Goal: Transaction & Acquisition: Purchase product/service

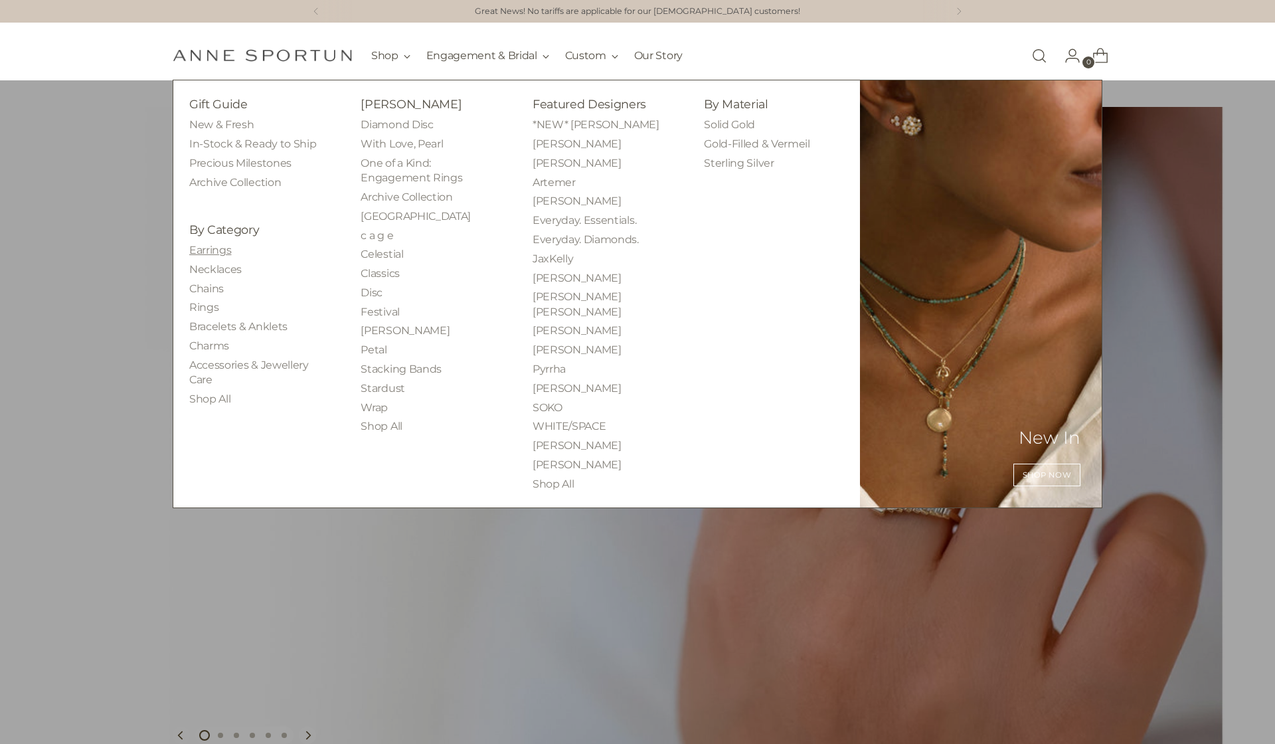
click at [196, 250] on link "Earrings" at bounding box center [210, 250] width 42 height 13
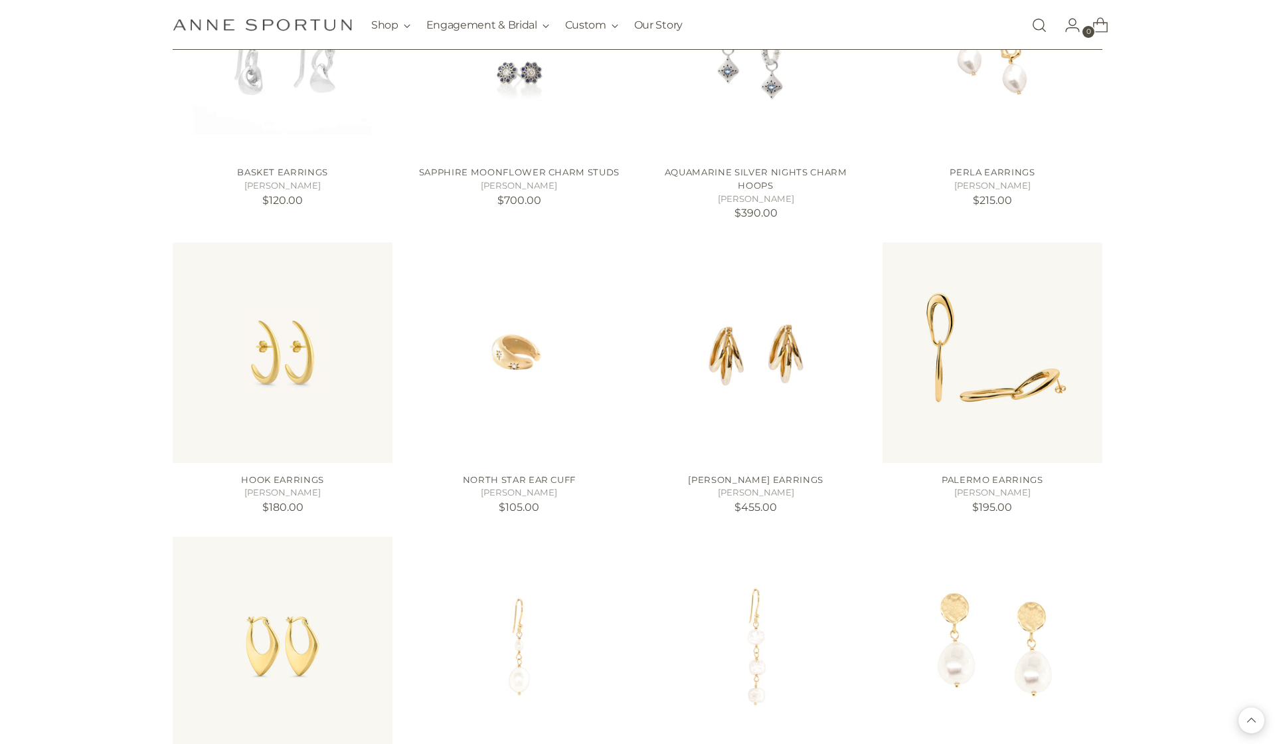
scroll to position [1067, 0]
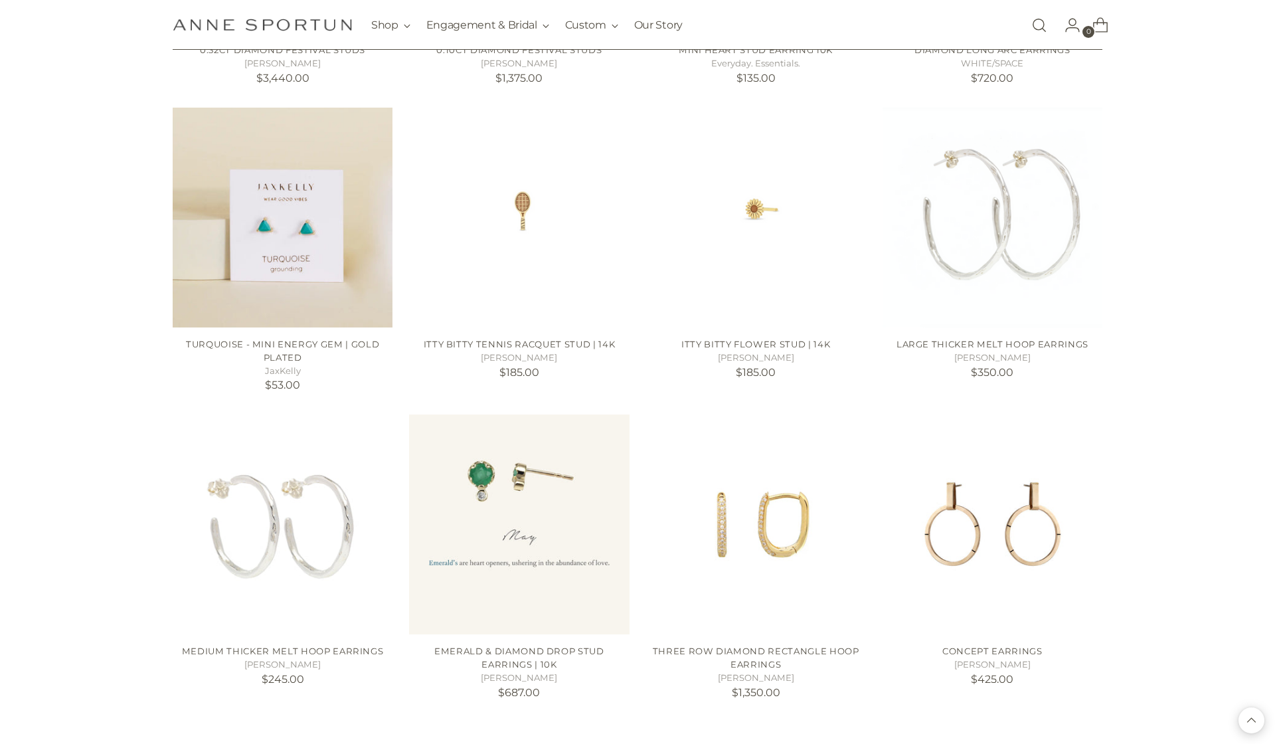
scroll to position [2338, 0]
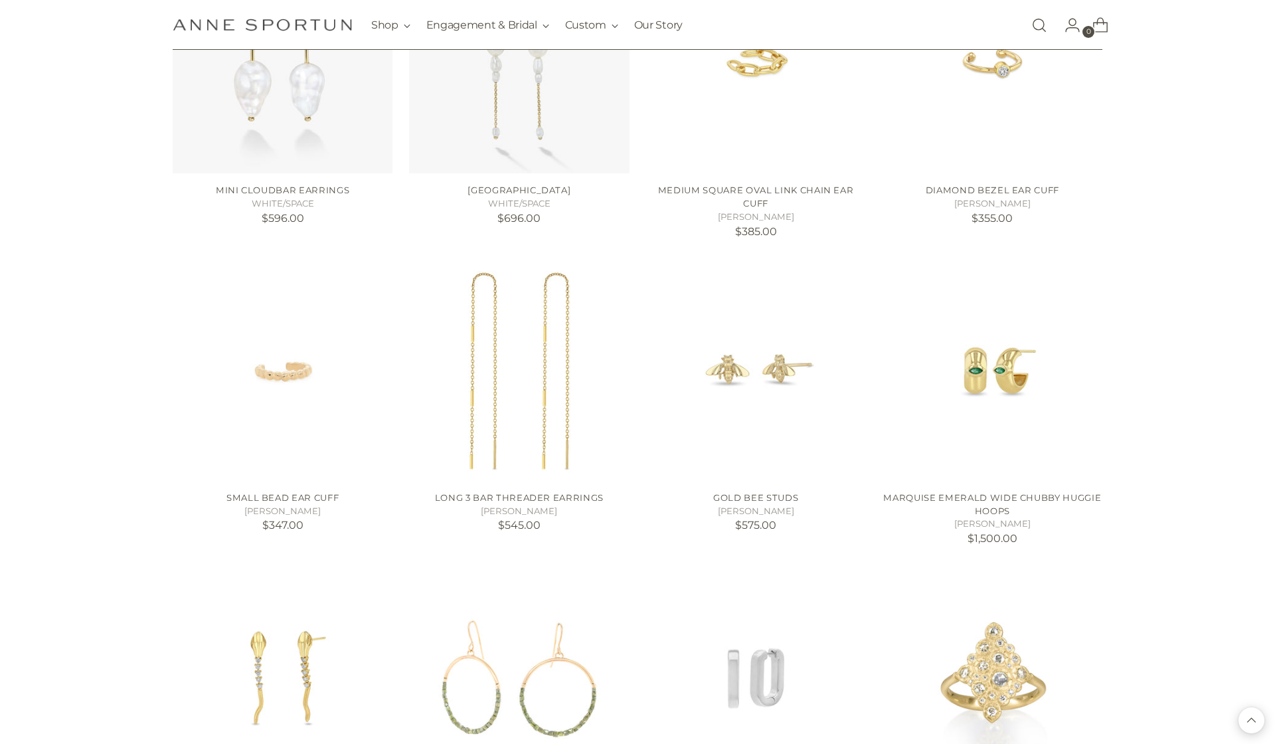
scroll to position [3476, 0]
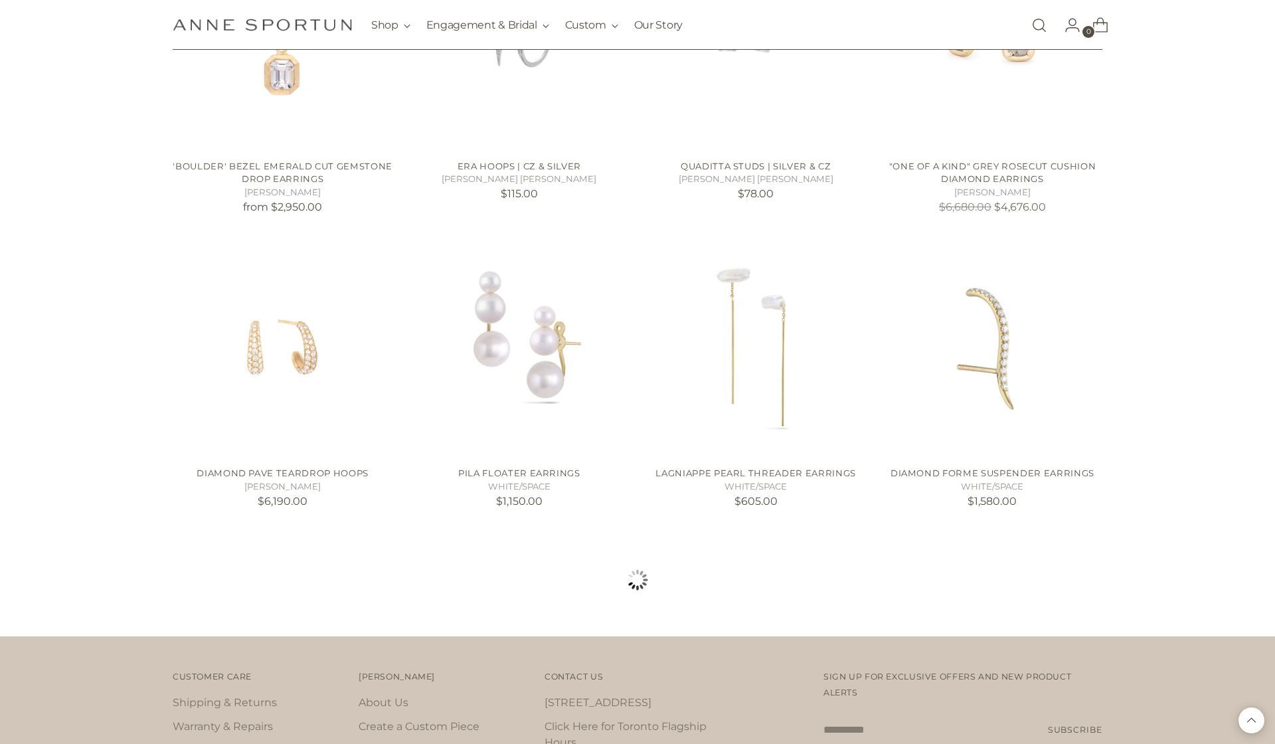
scroll to position [4661, 0]
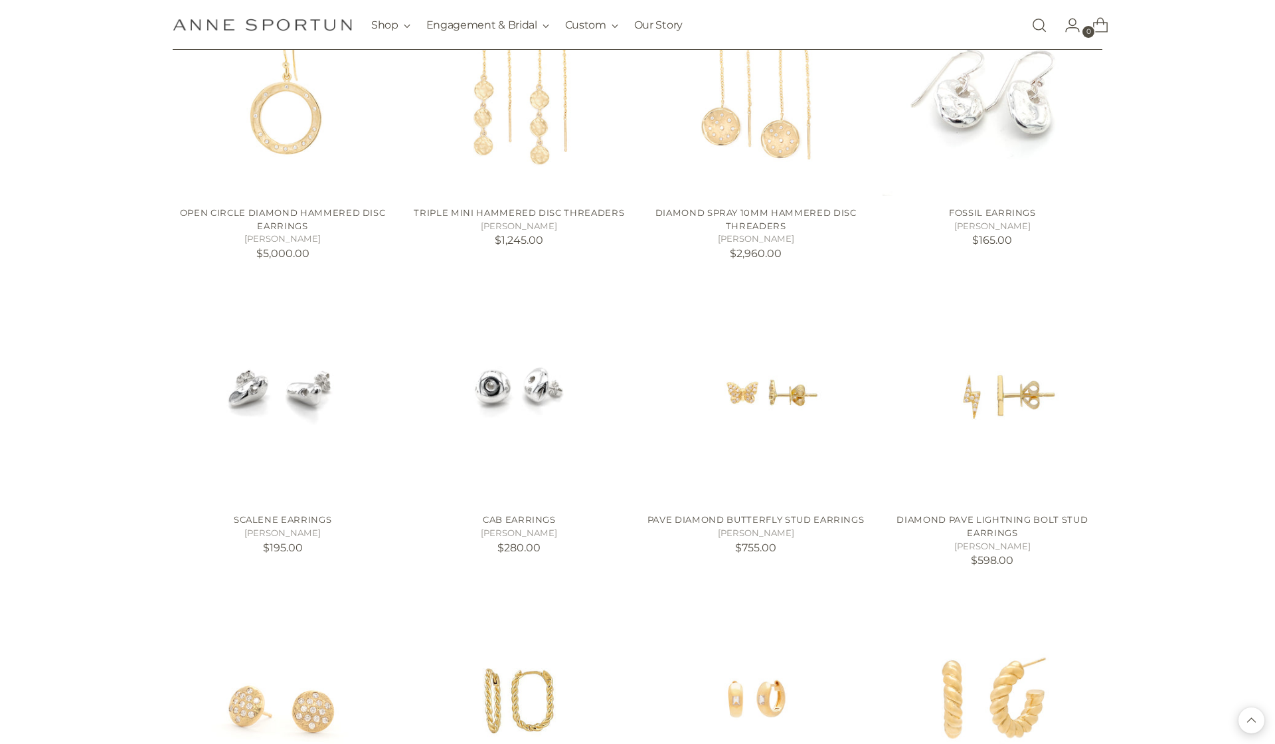
scroll to position [6056, 0]
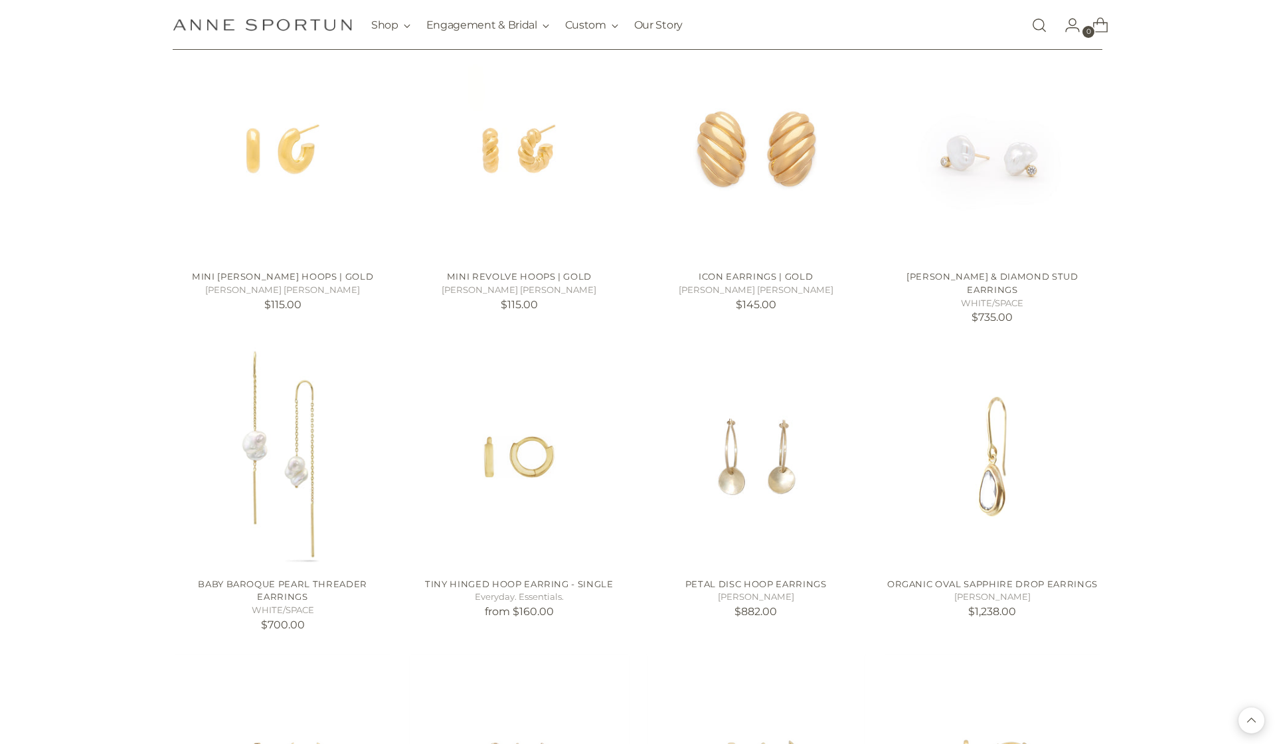
scroll to position [6682, 0]
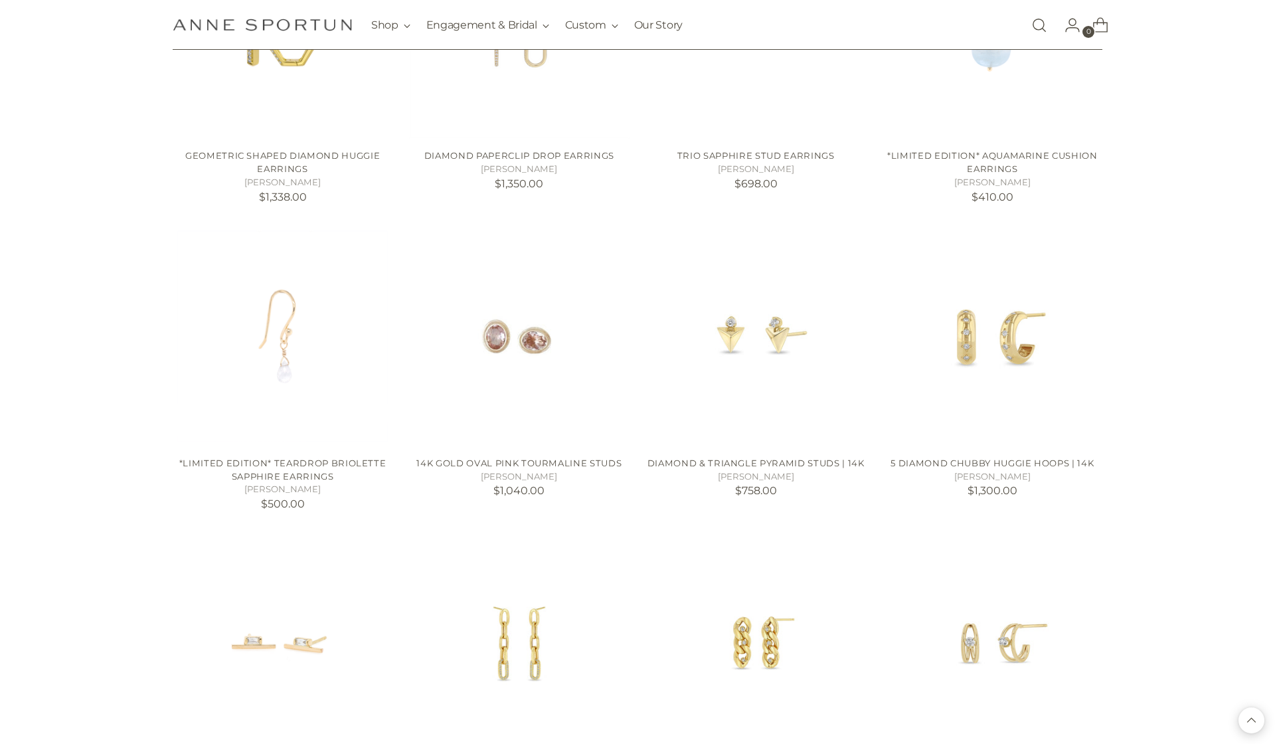
scroll to position [8342, 0]
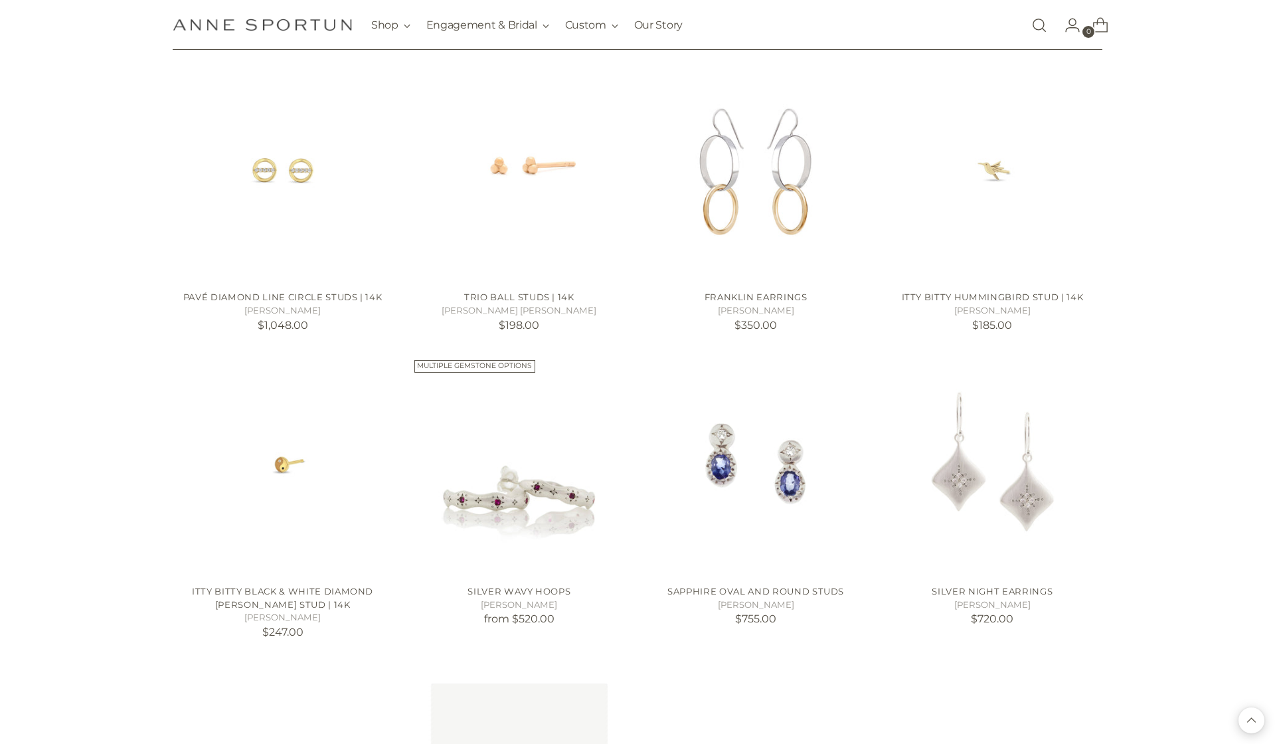
scroll to position [9407, 0]
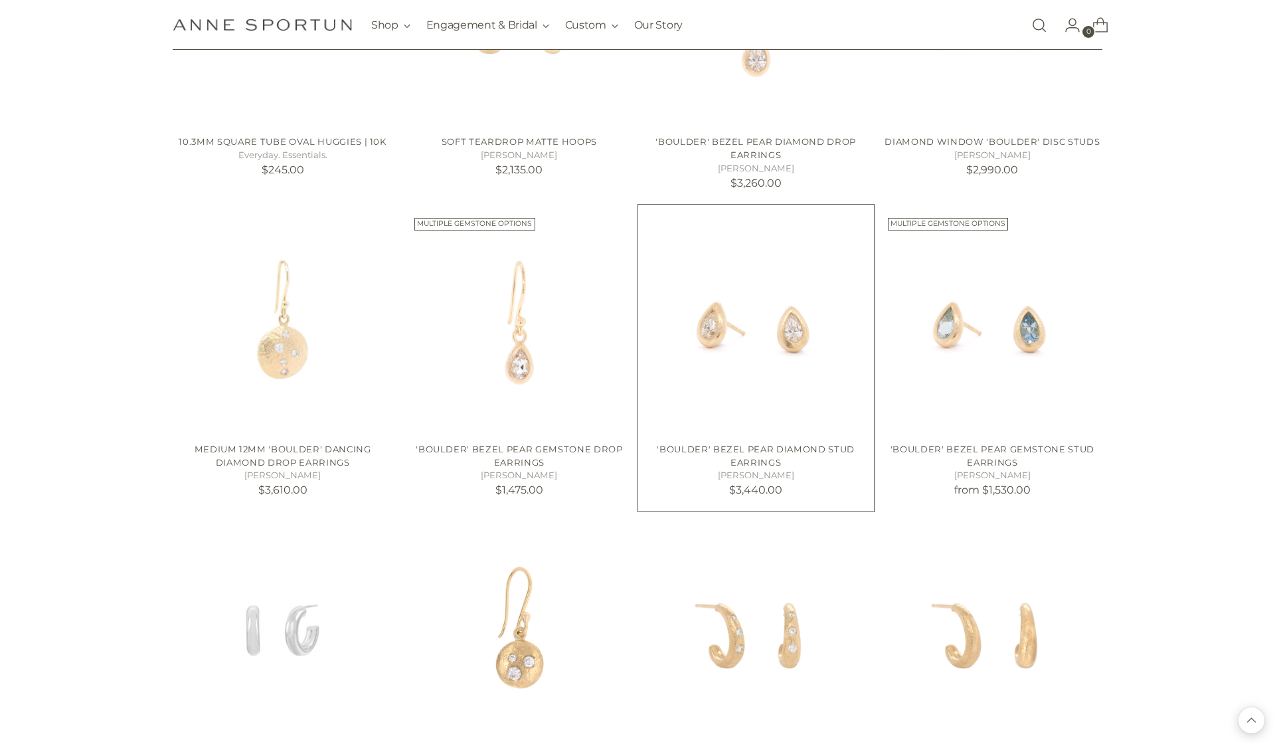
scroll to position [10790, 0]
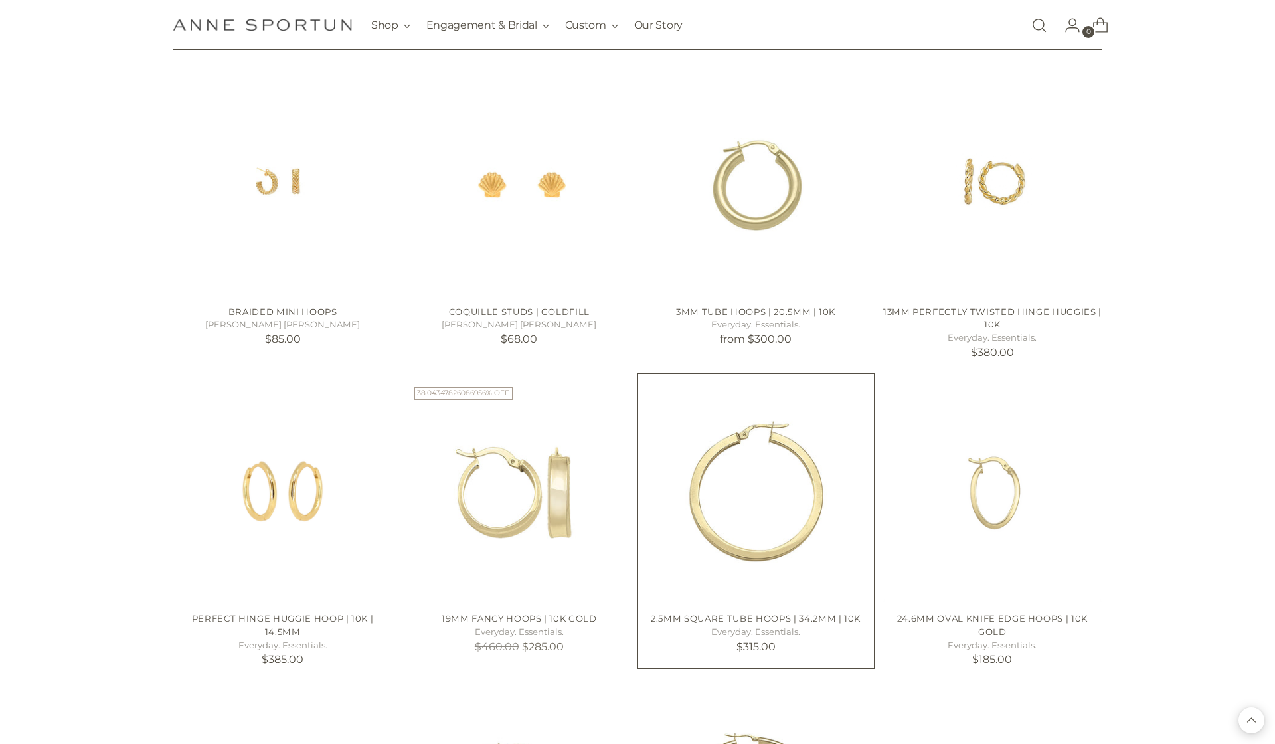
scroll to position [11546, 0]
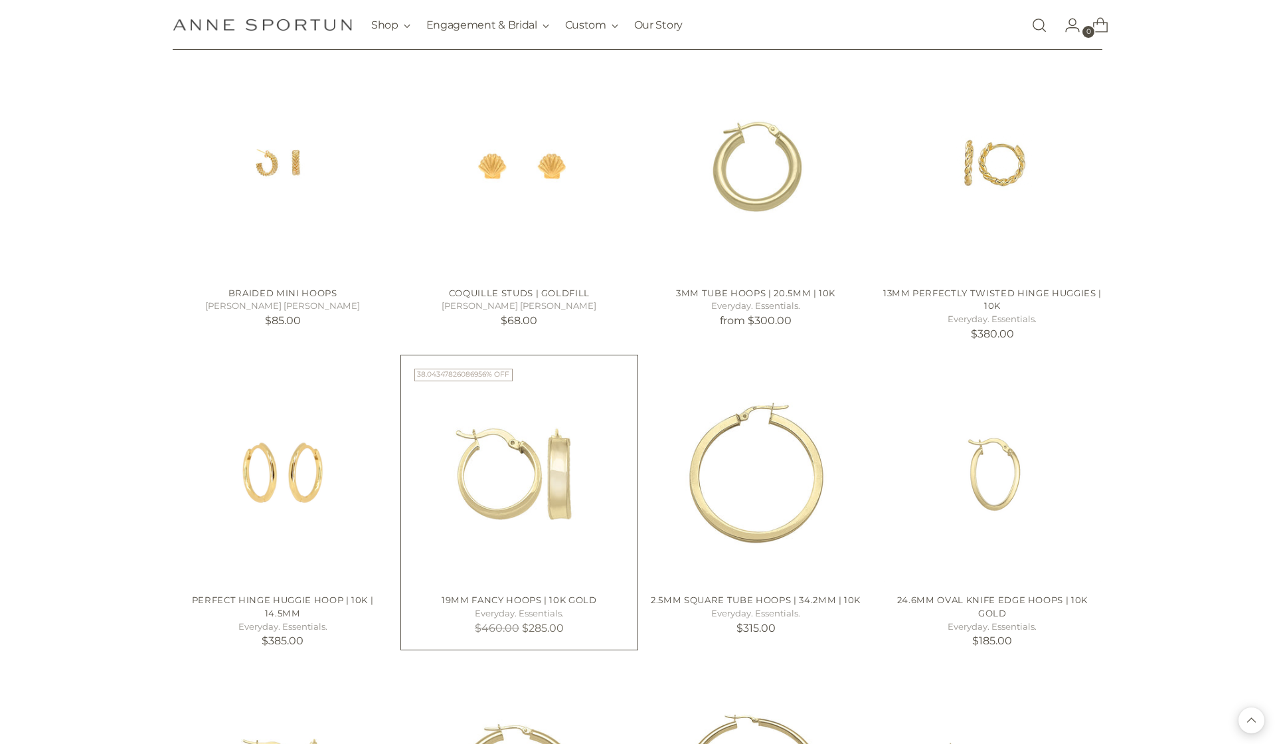
click at [541, 491] on img "19mm Fancy Hoops | 10k Gold" at bounding box center [519, 473] width 220 height 220
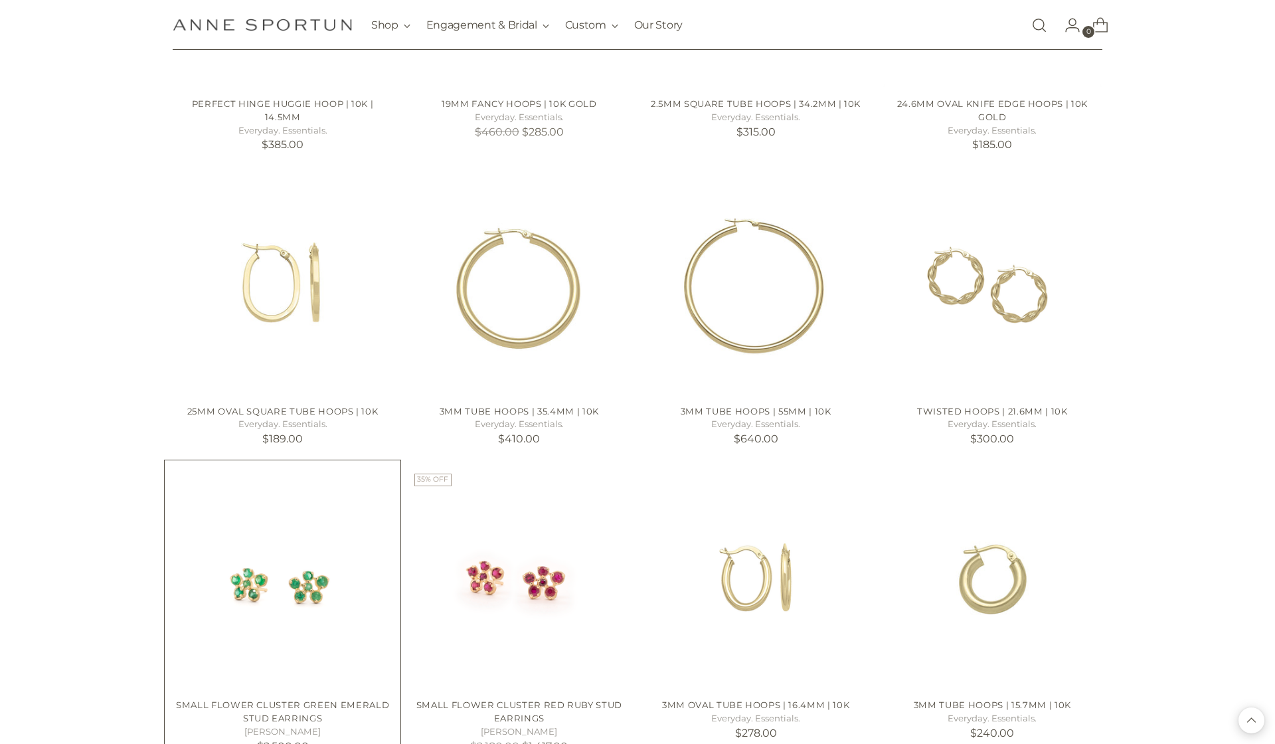
scroll to position [12103, 0]
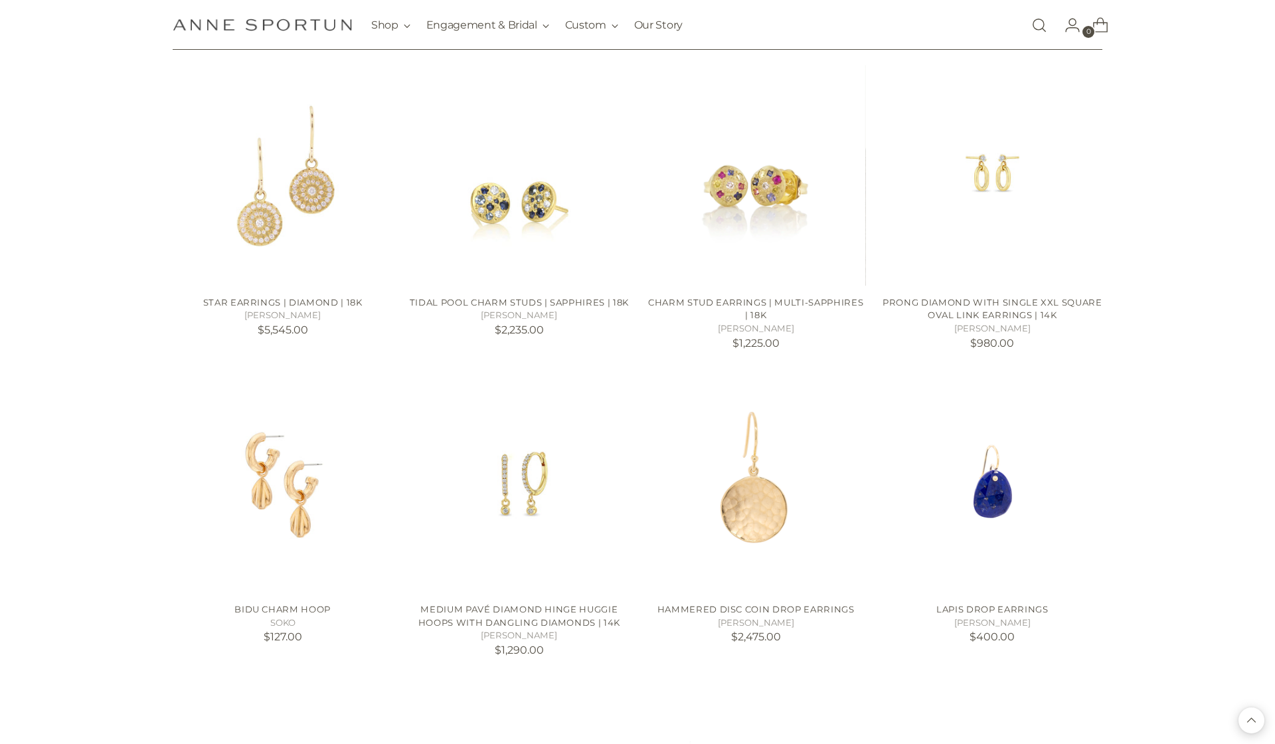
scroll to position [14275, 0]
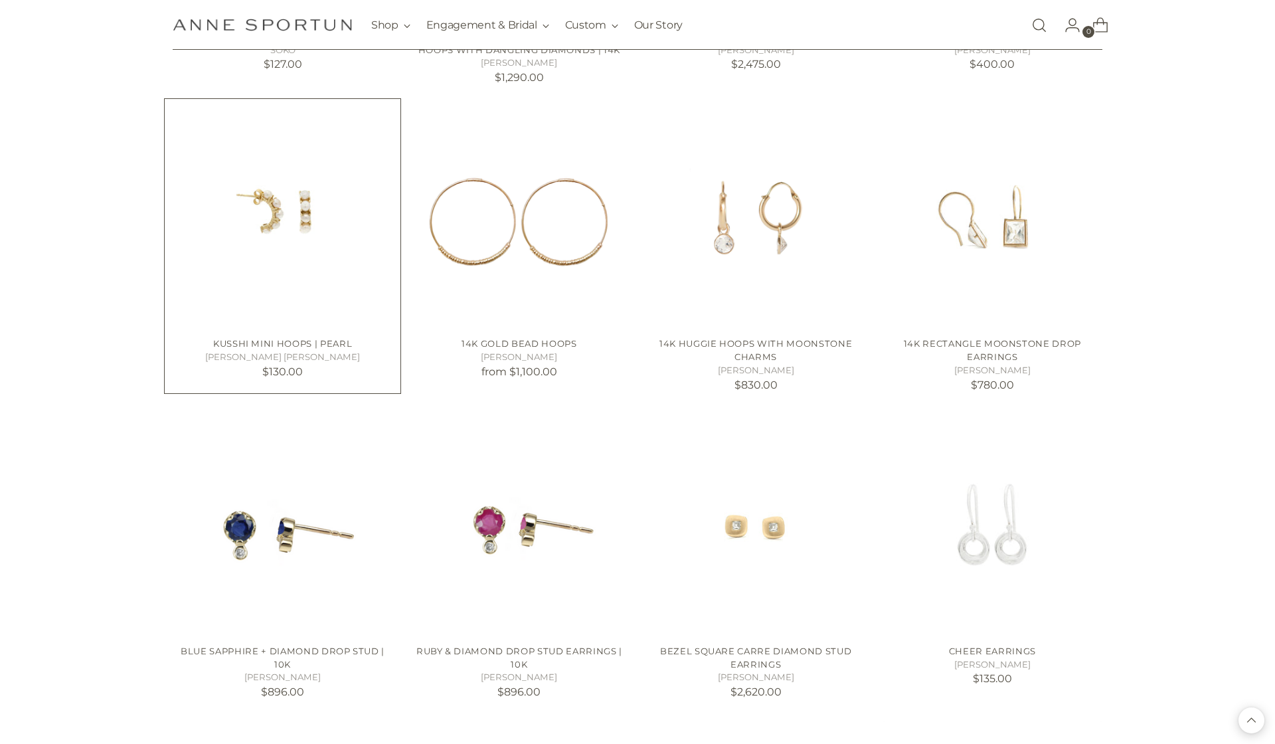
scroll to position [14894, 0]
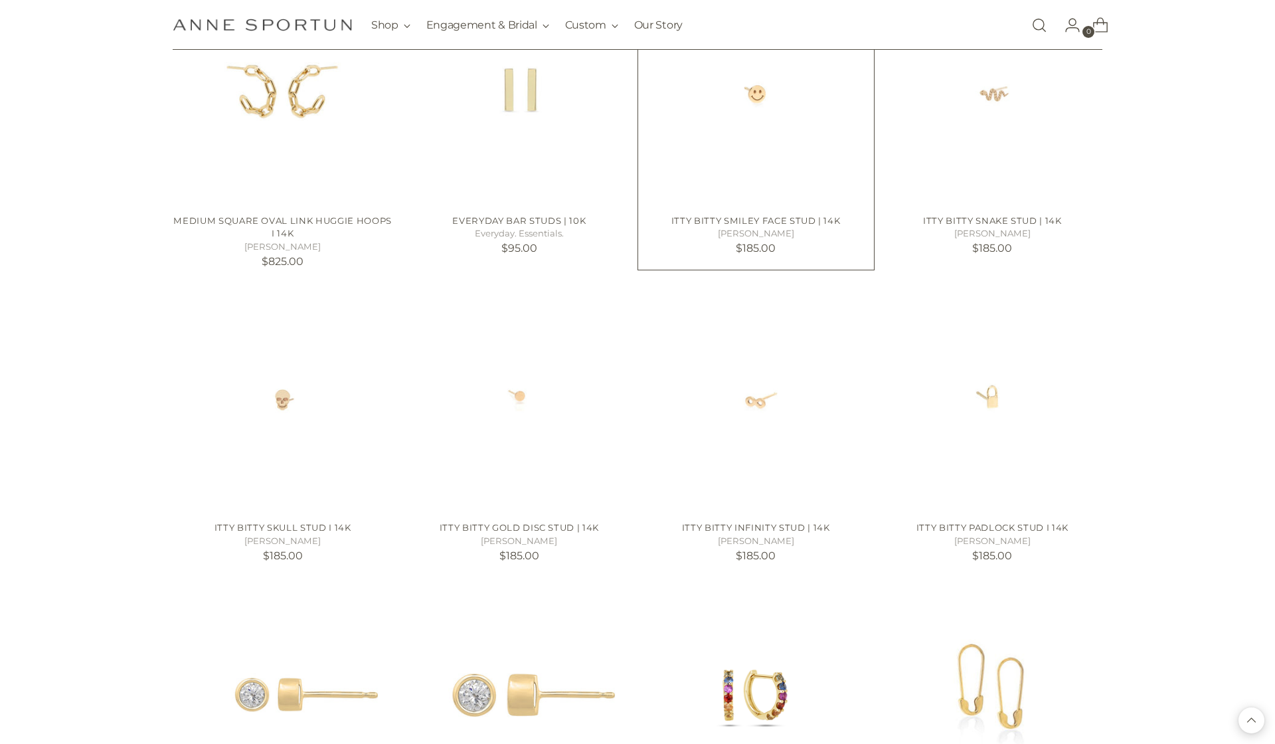
scroll to position [16784, 0]
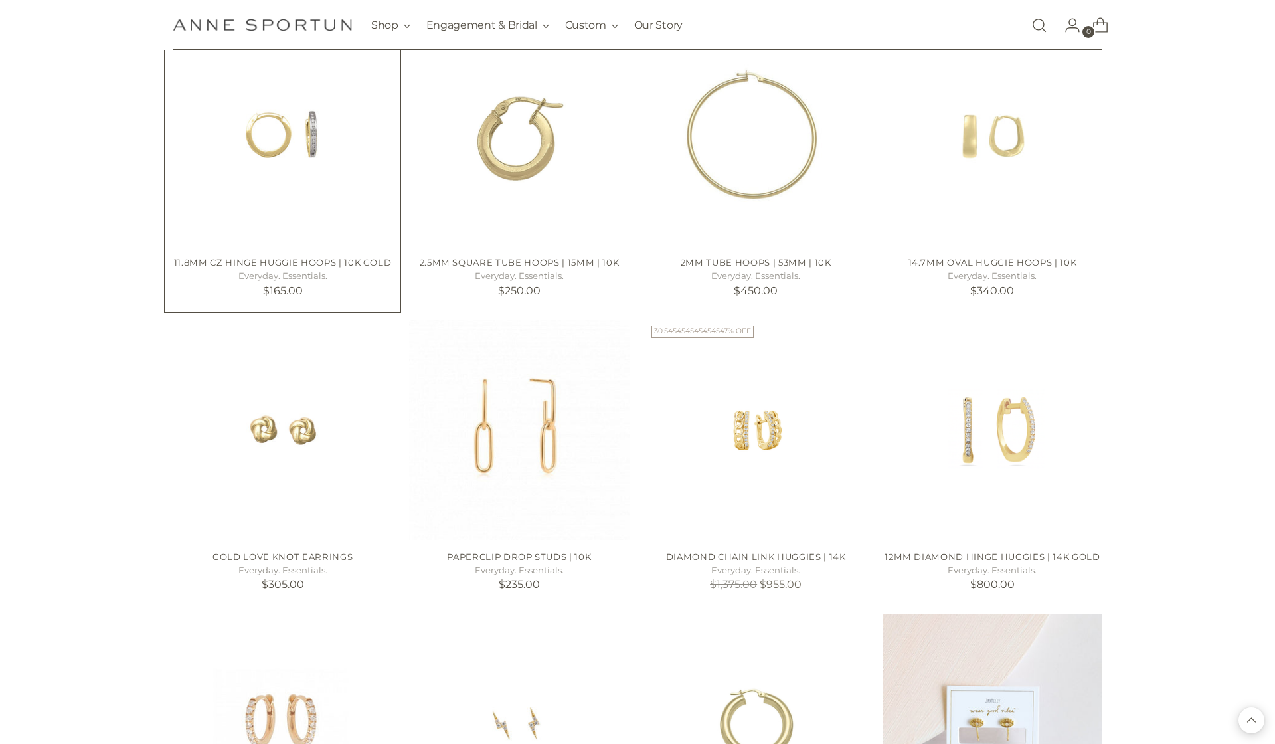
scroll to position [17943, 0]
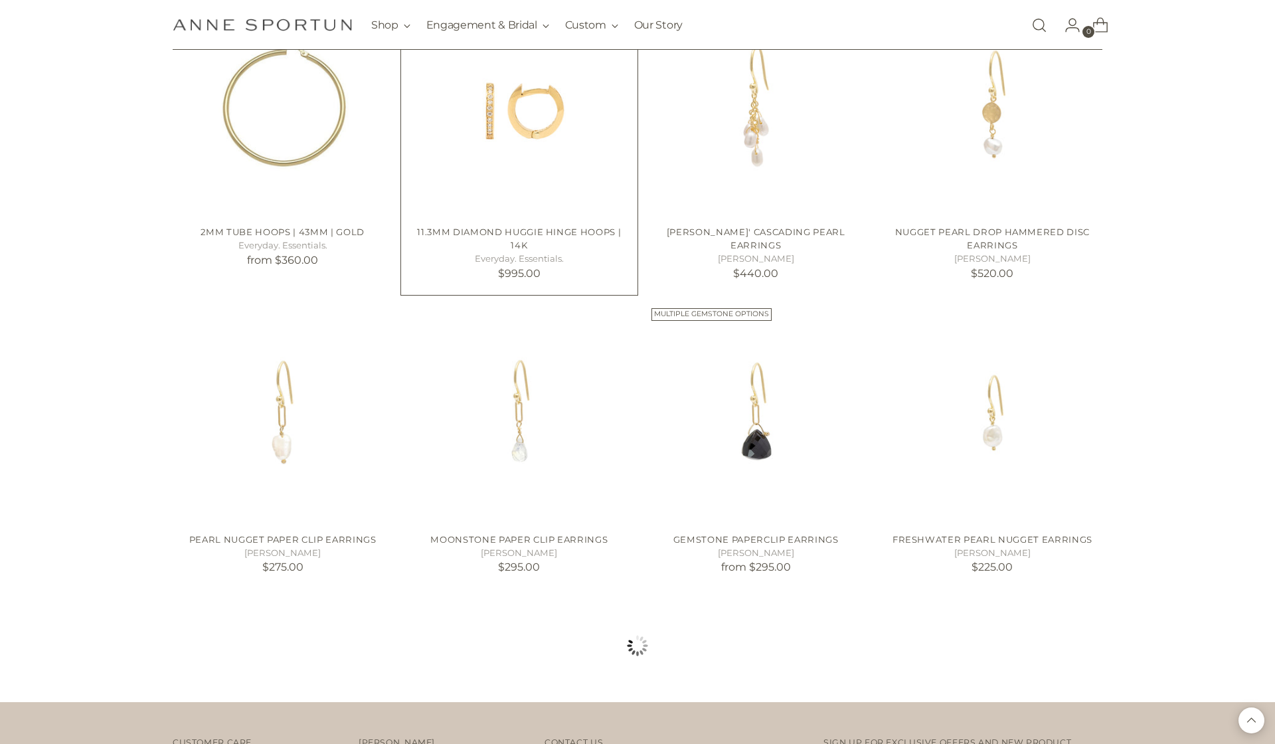
scroll to position [19225, 0]
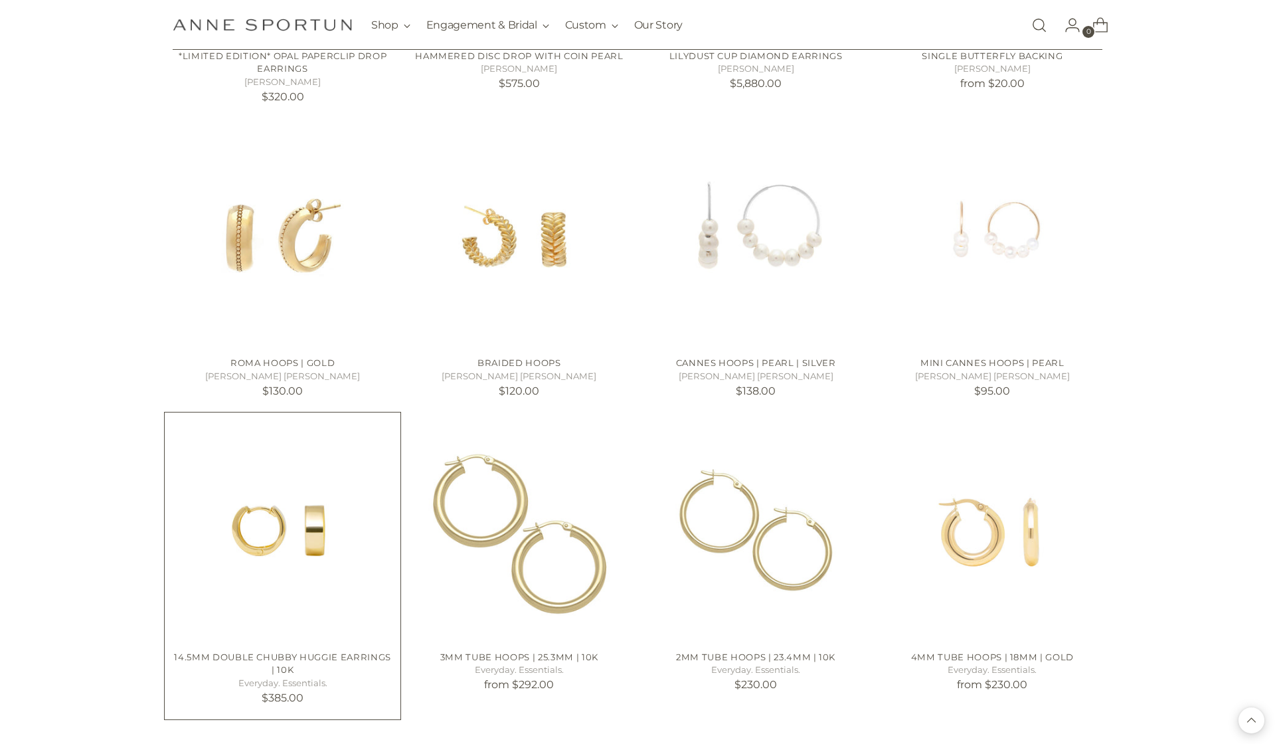
scroll to position [20055, 0]
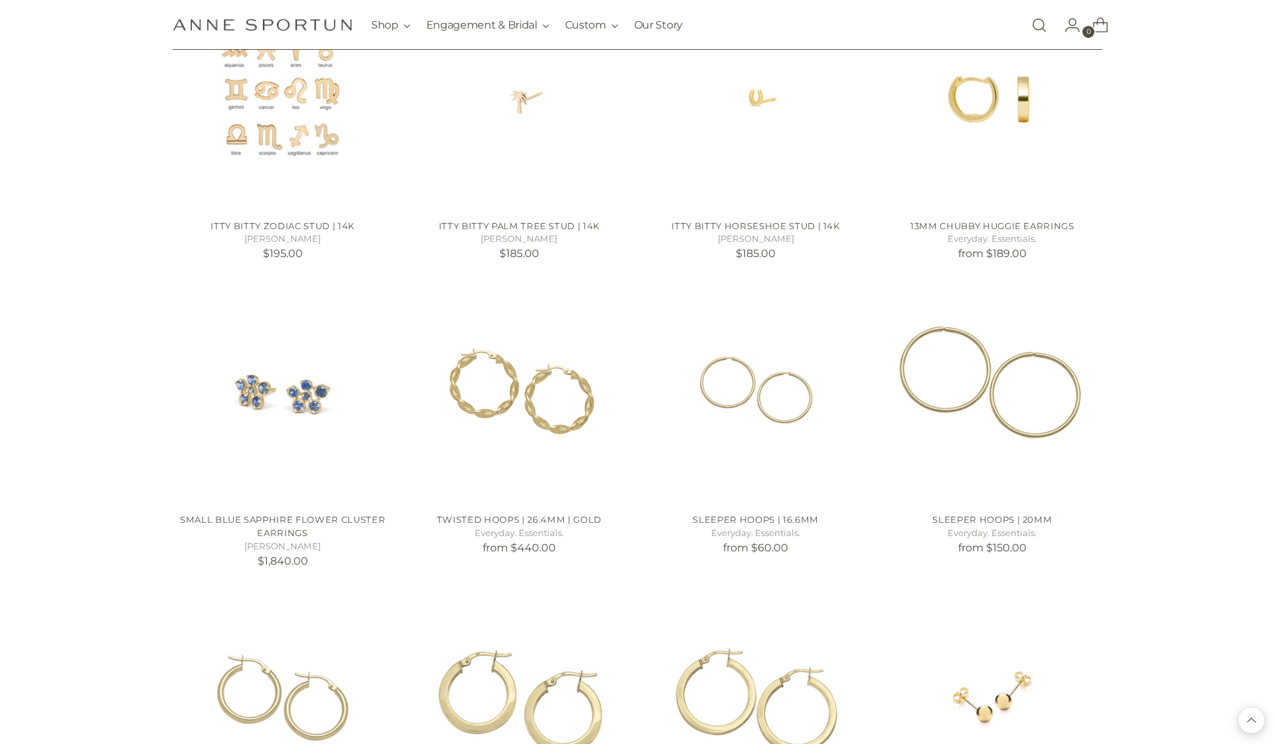
scroll to position [21111, 0]
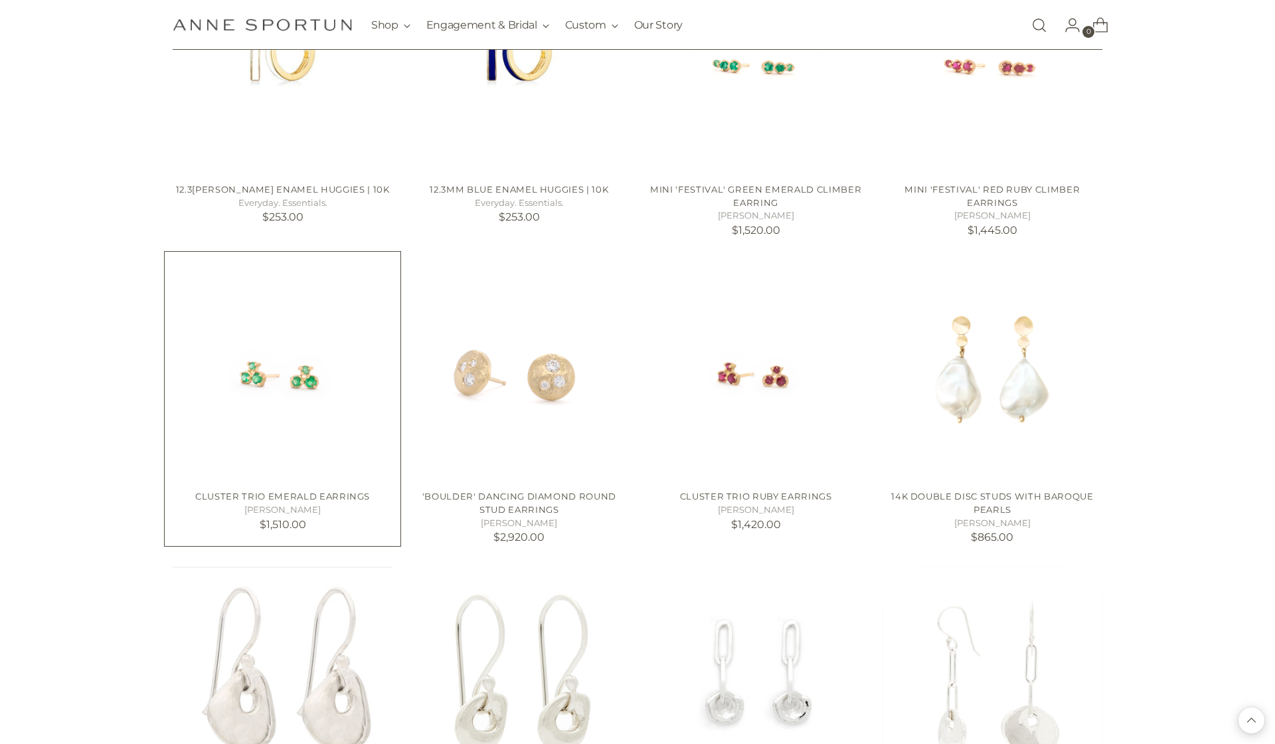
scroll to position [12793, 0]
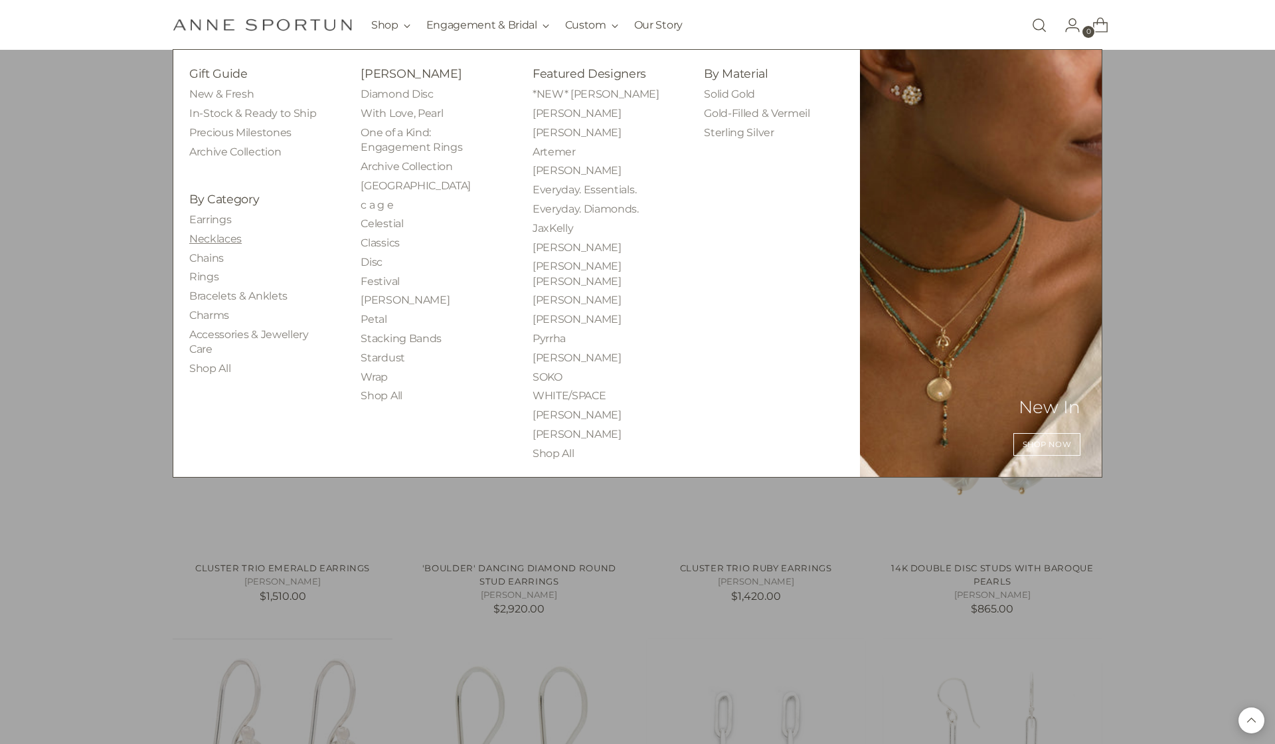
click at [204, 234] on link "Necklaces" at bounding box center [215, 238] width 52 height 13
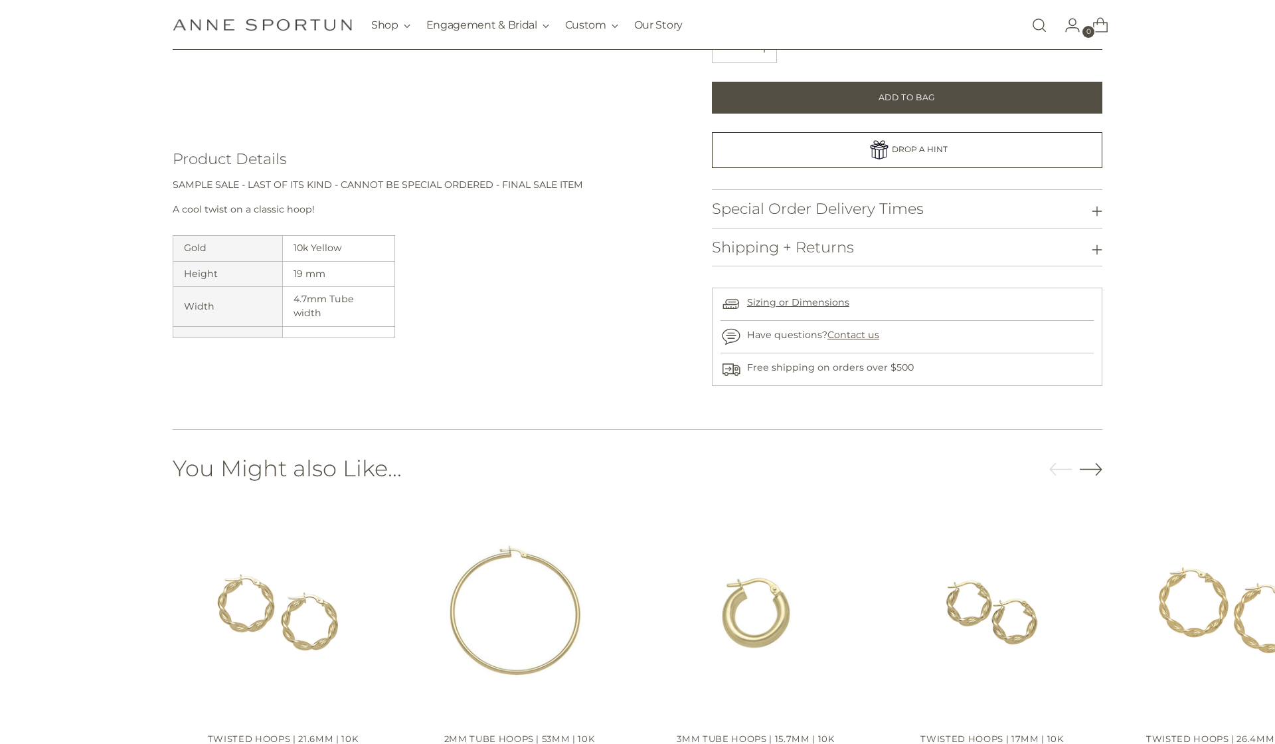
scroll to position [591, 0]
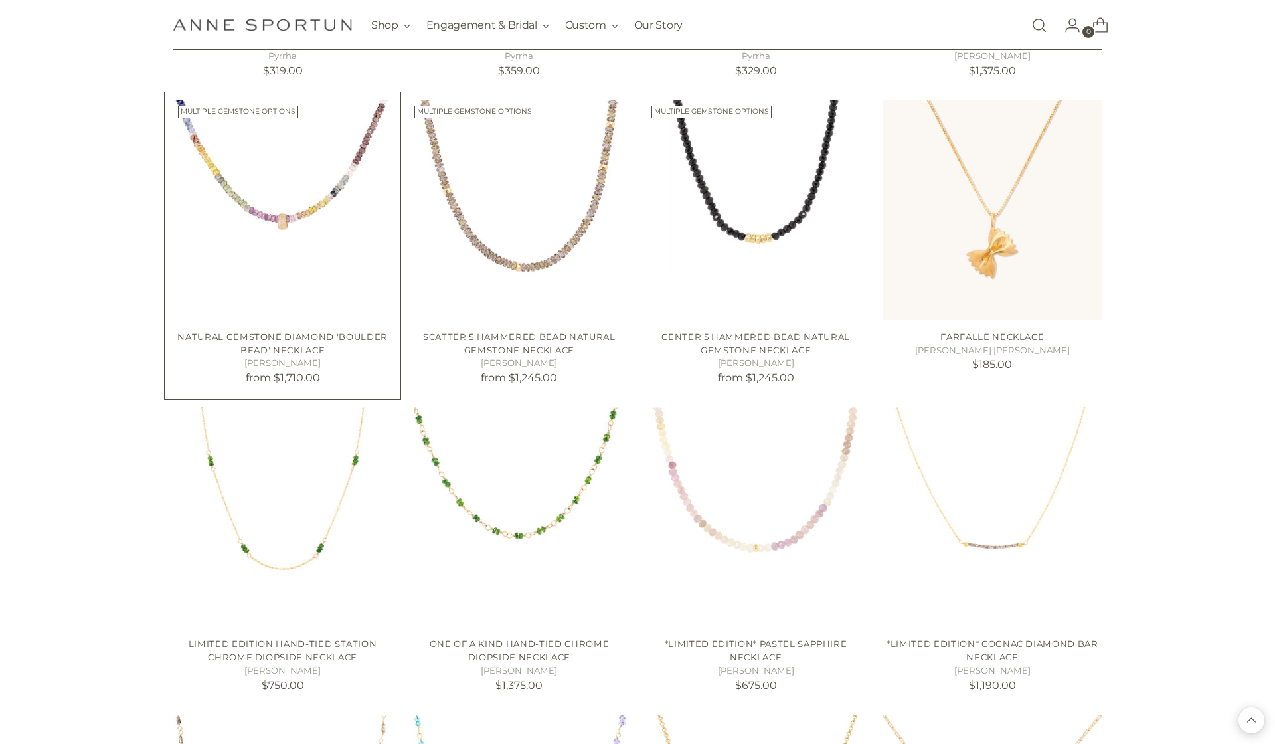
scroll to position [1142, 0]
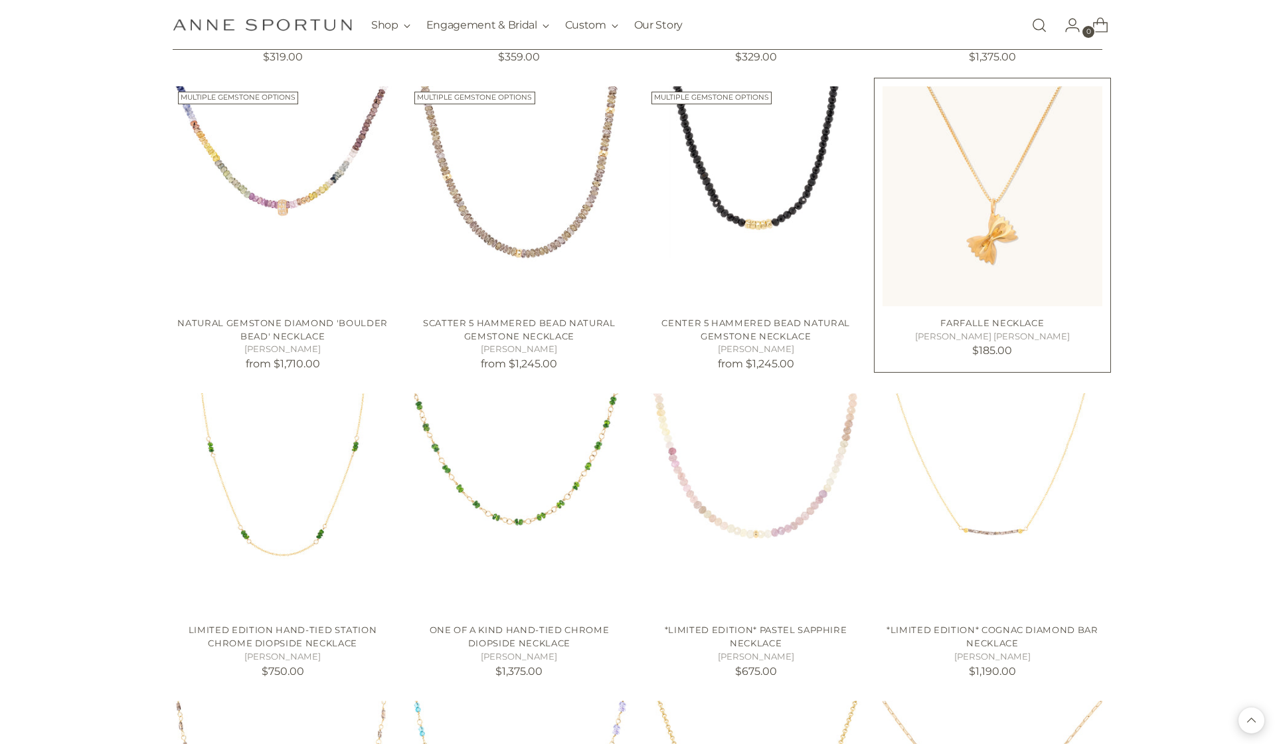
click at [882, 287] on img "Farfalle Necklace" at bounding box center [992, 196] width 220 height 220
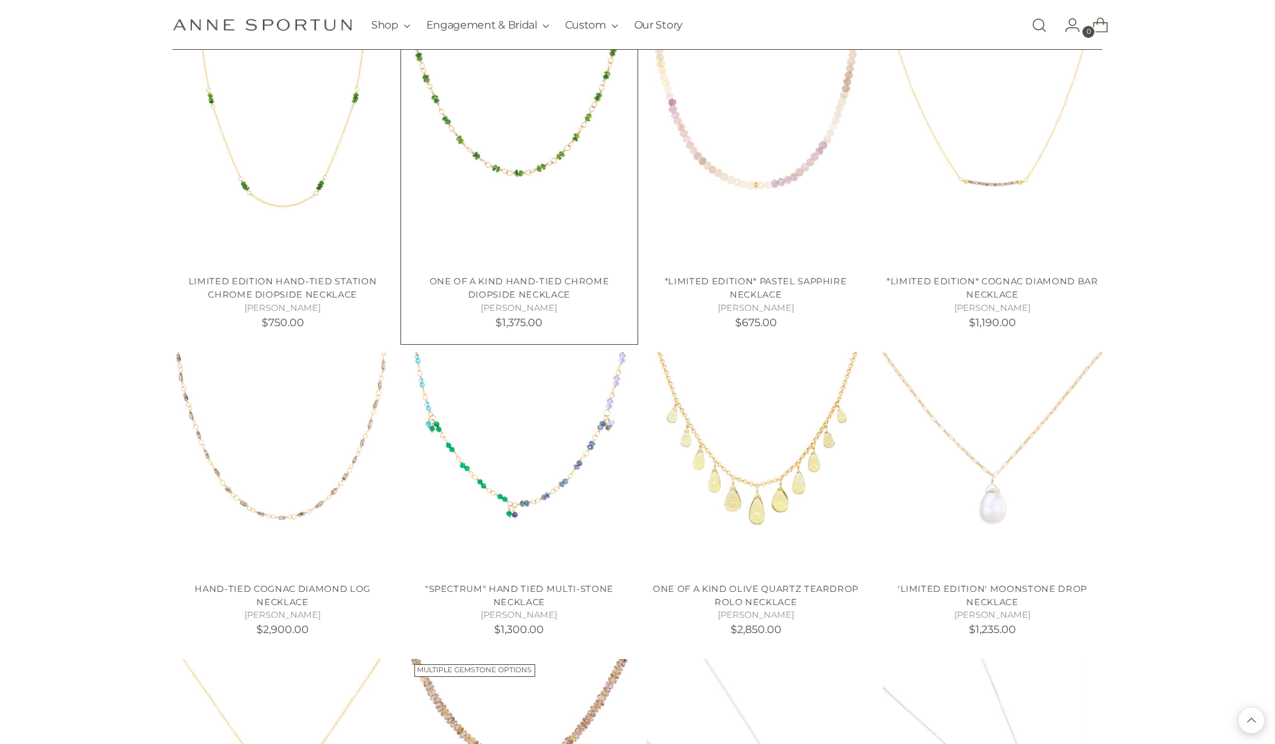
scroll to position [1601, 0]
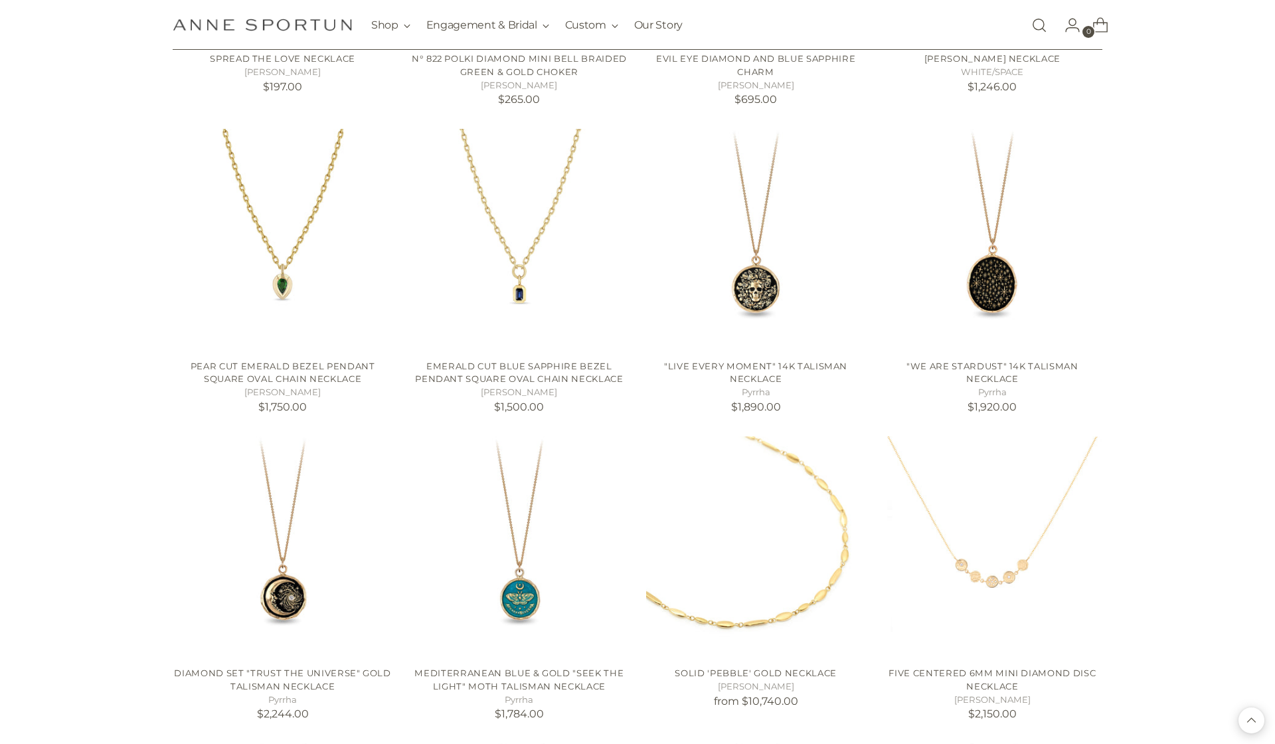
scroll to position [3579, 0]
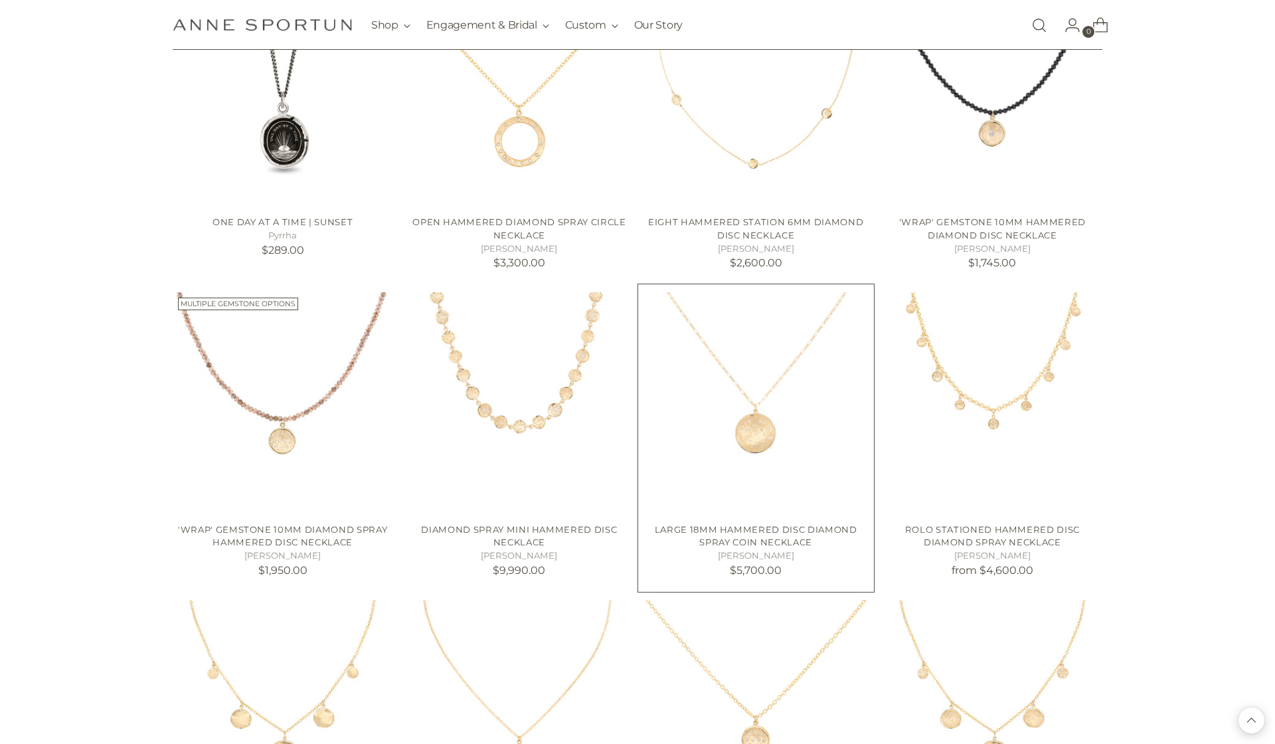
scroll to position [4651, 0]
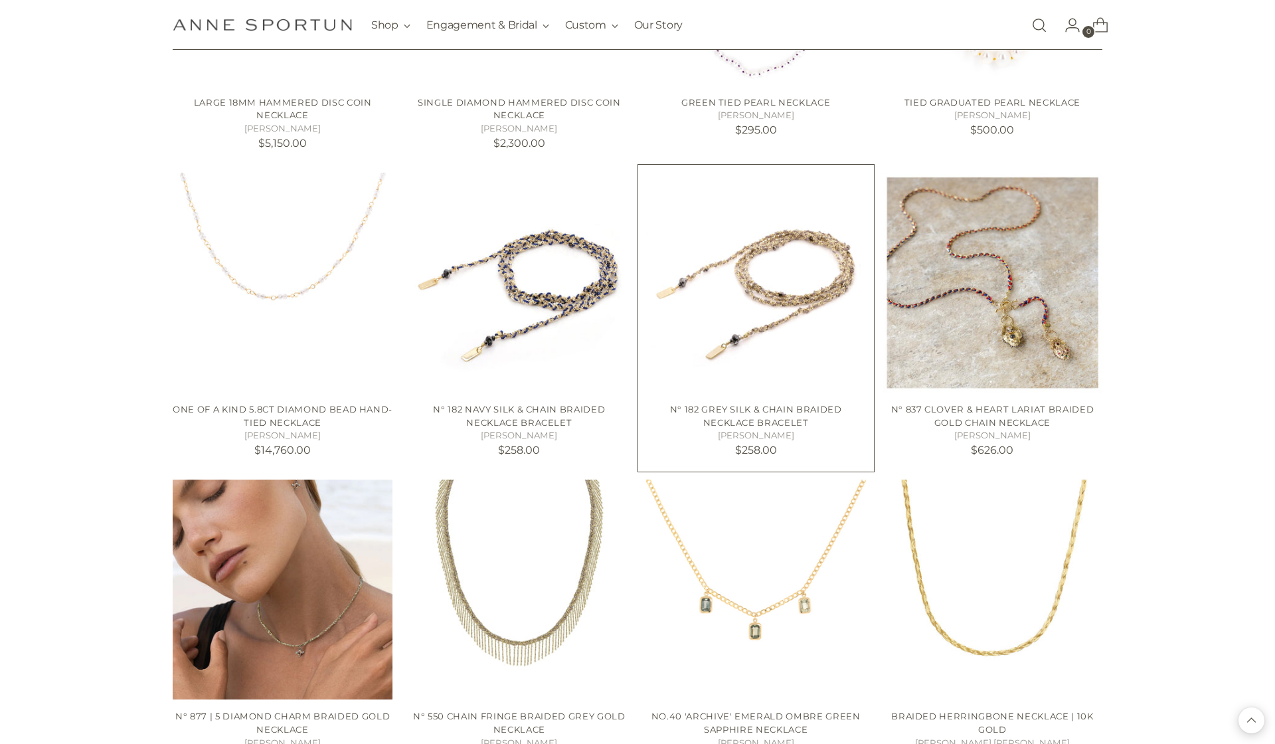
scroll to position [5710, 0]
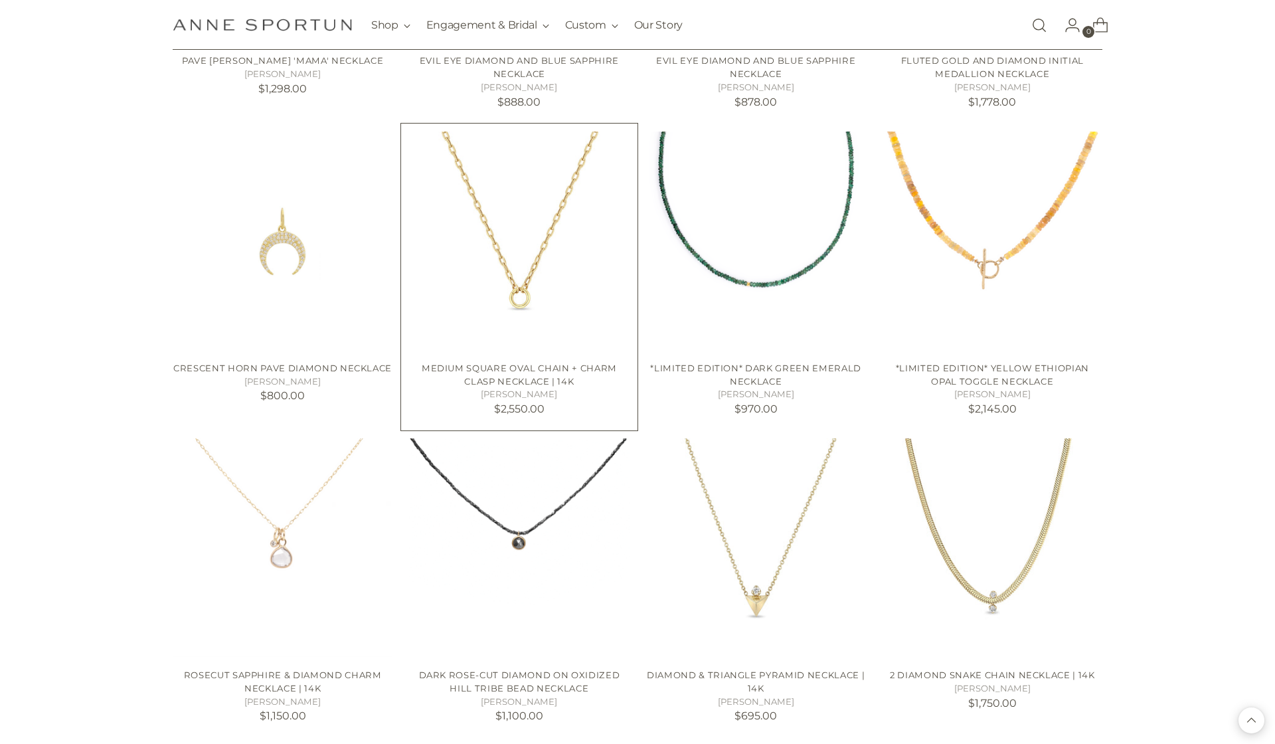
scroll to position [6940, 0]
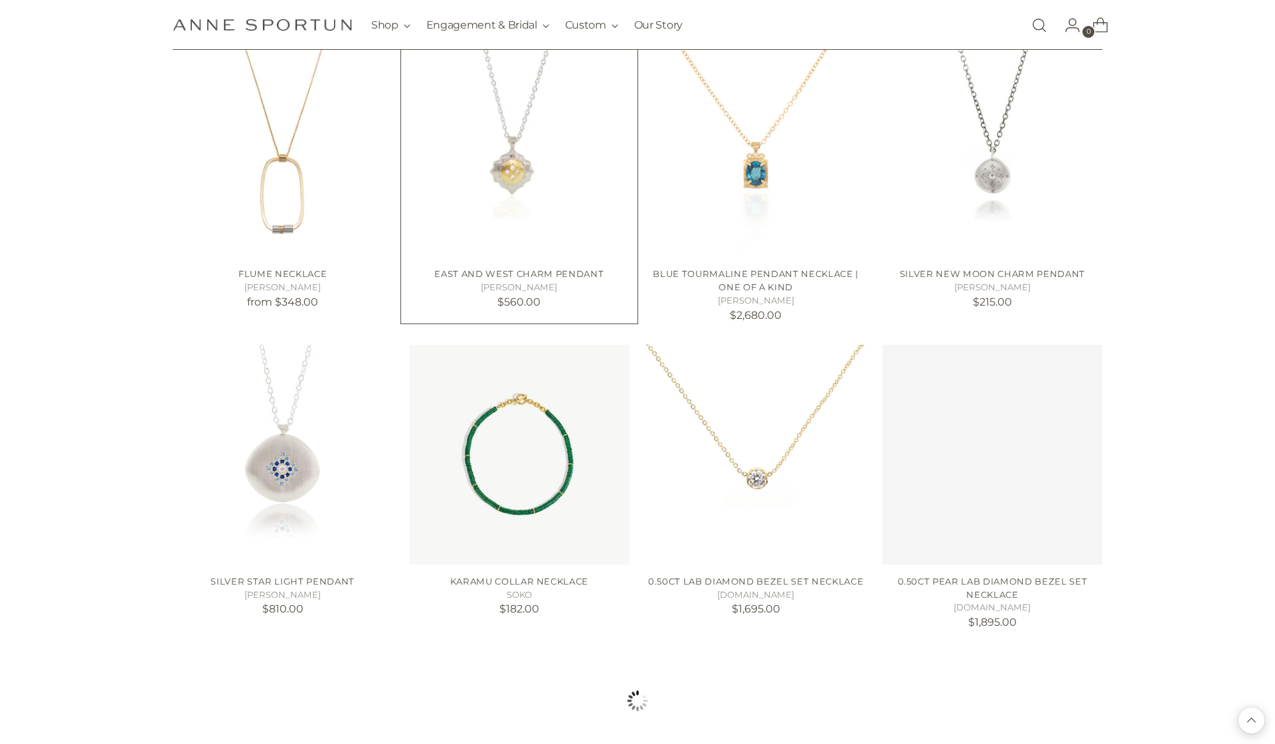
scroll to position [8265, 0]
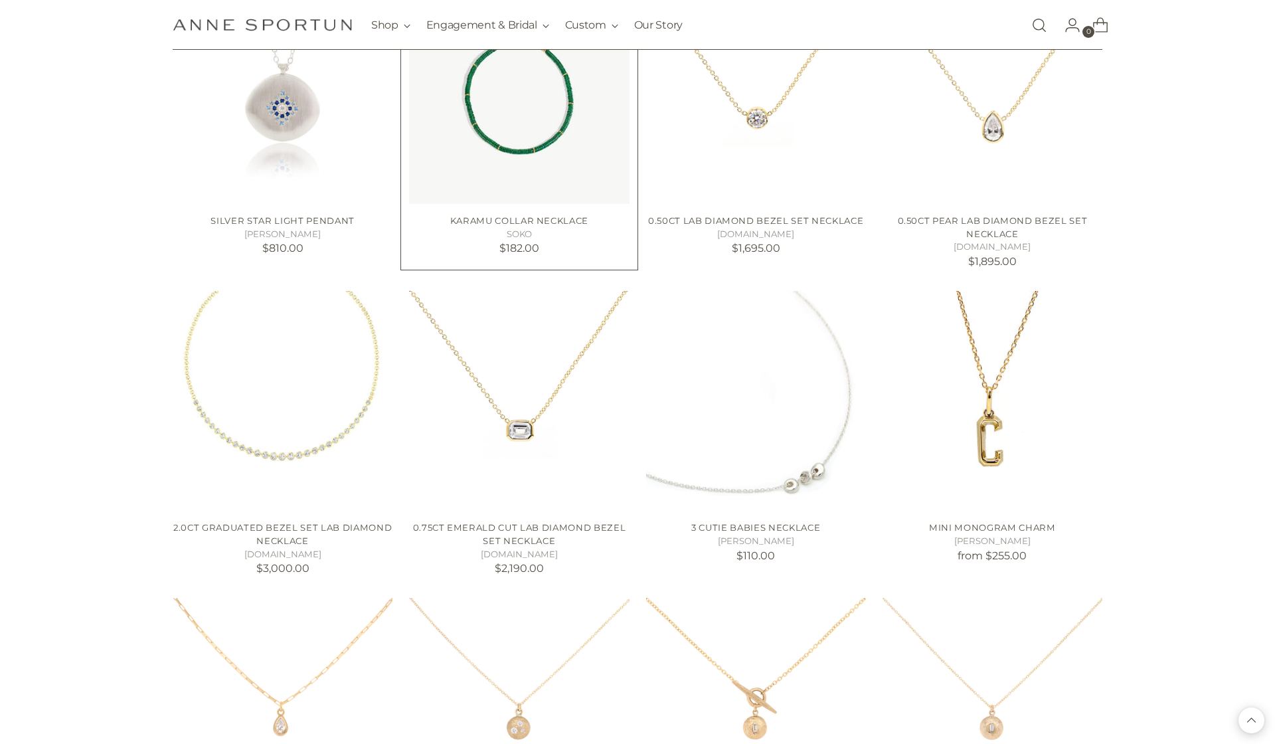
scroll to position [8622, 0]
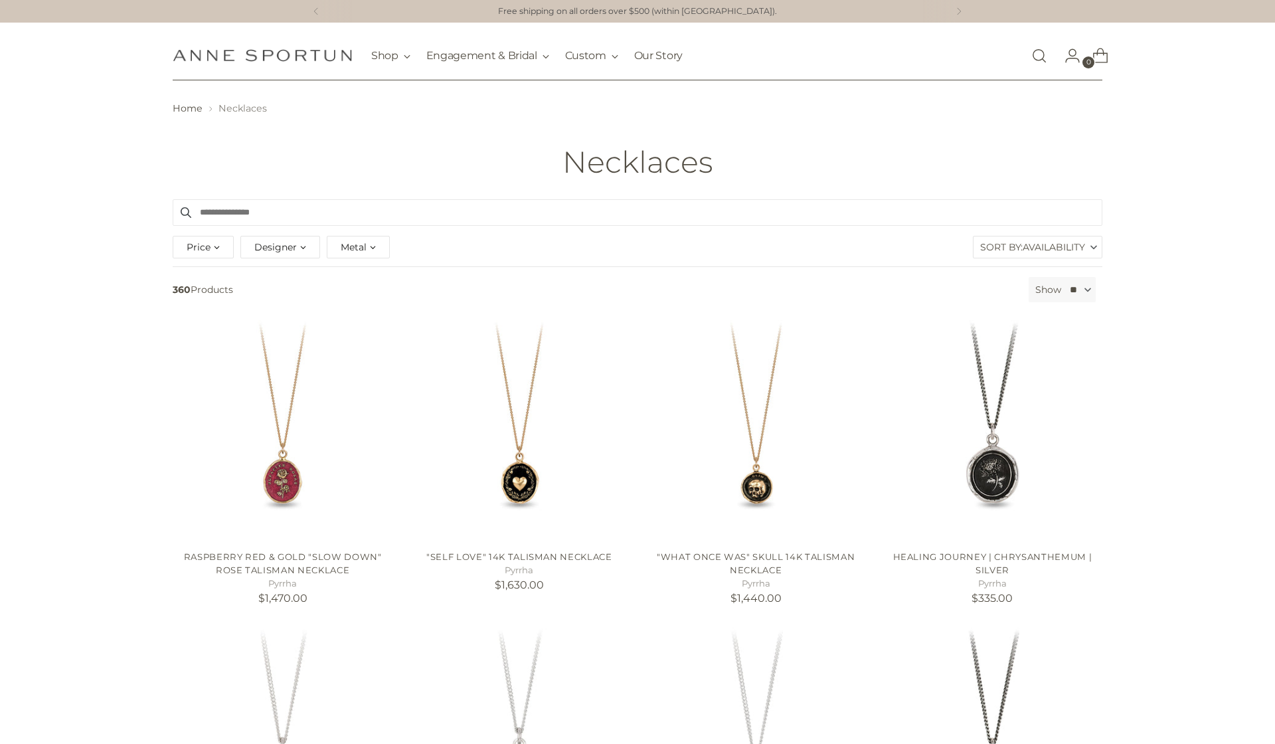
click at [1069, 252] on span "Availability" at bounding box center [1053, 246] width 62 height 21
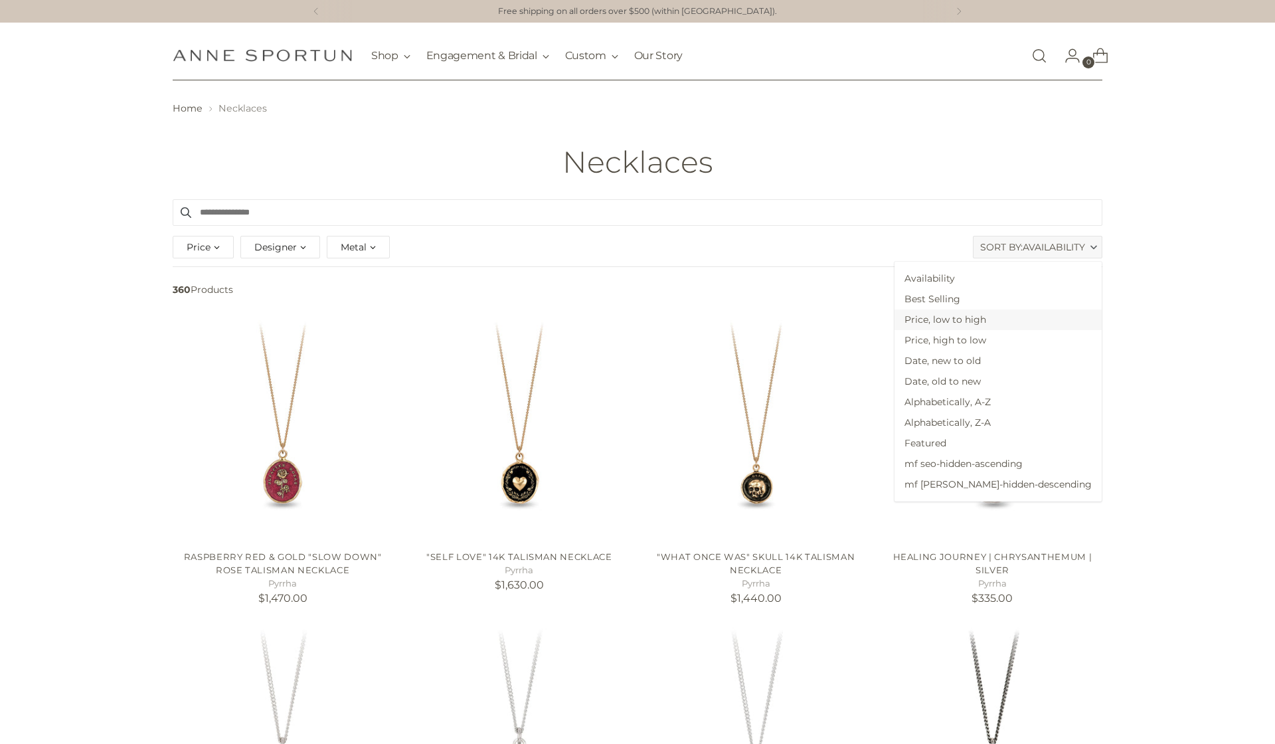
click at [1012, 312] on span "Price, low to high" at bounding box center [997, 319] width 207 height 21
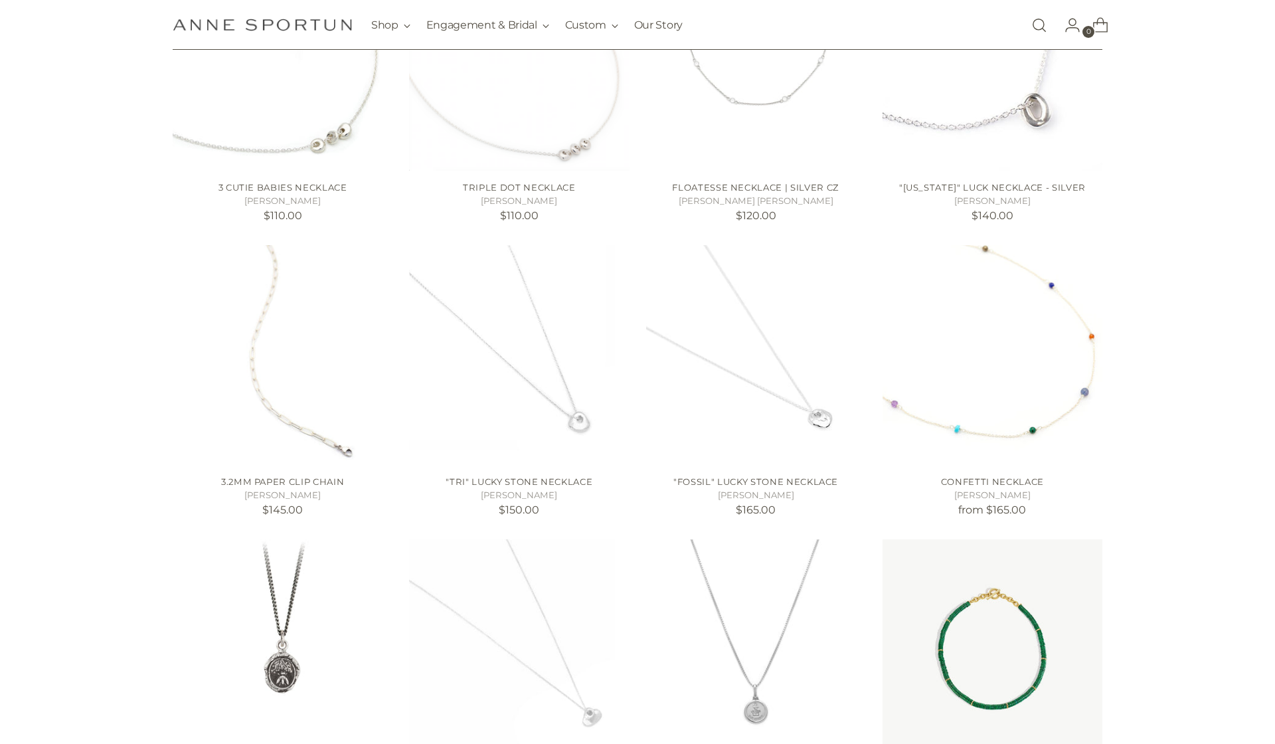
scroll to position [522, 0]
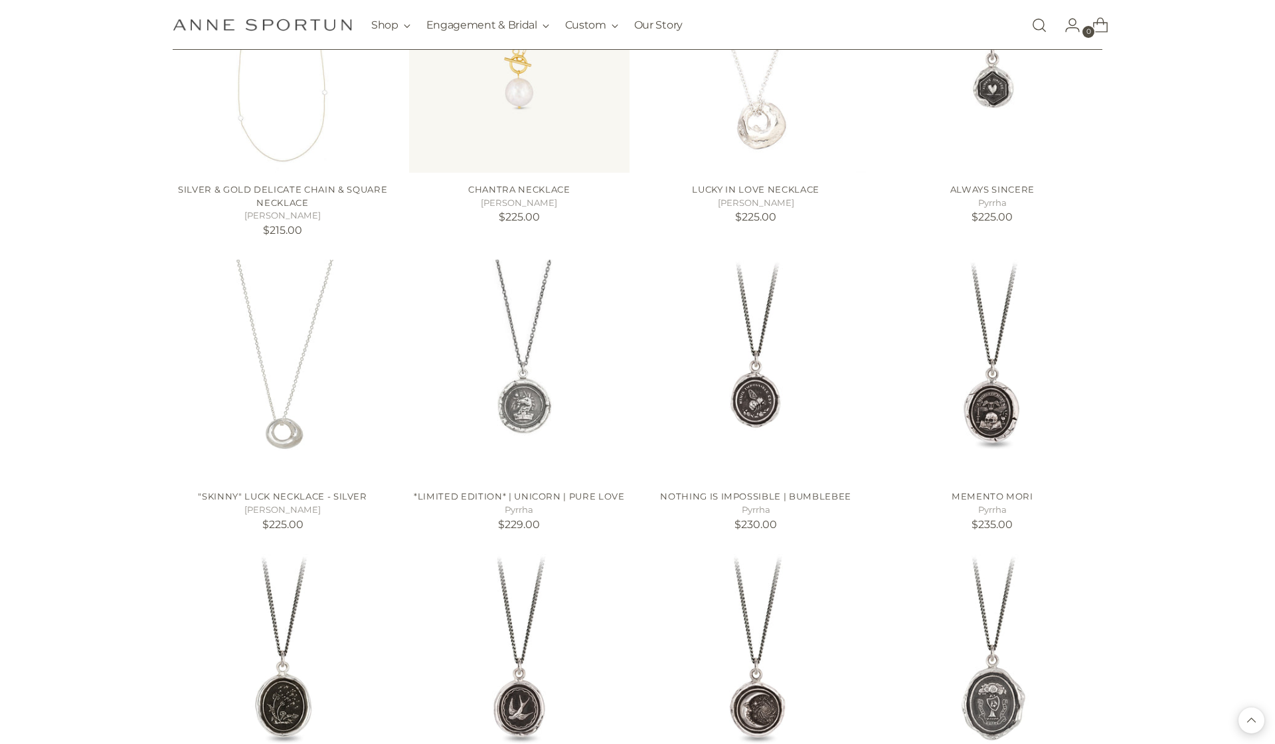
scroll to position [1957, 0]
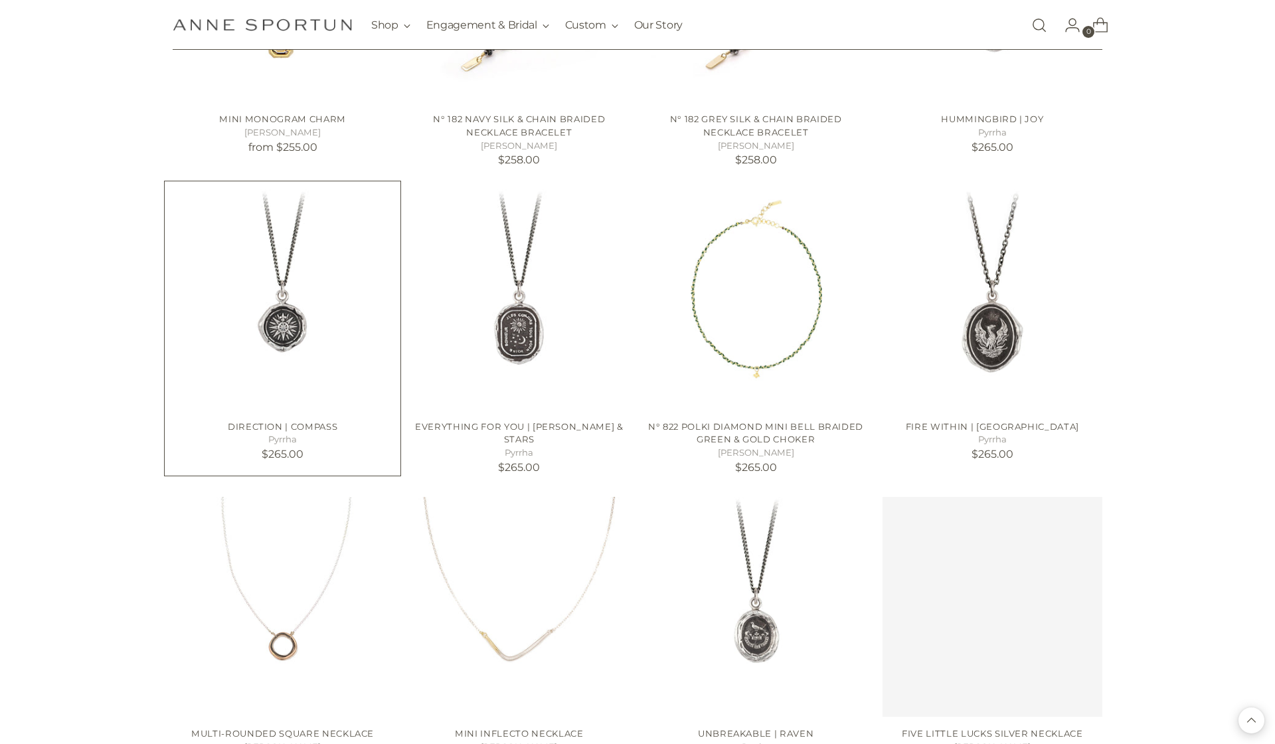
scroll to position [3345, 0]
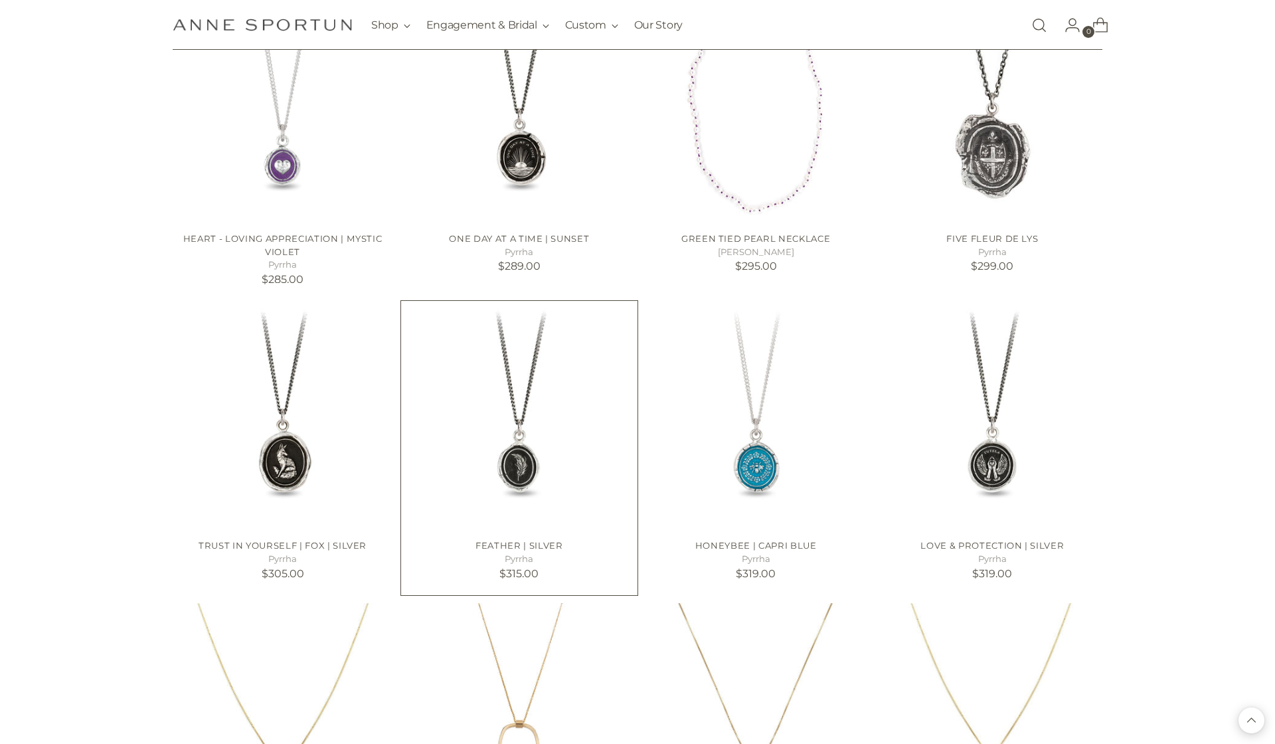
scroll to position [4023, 0]
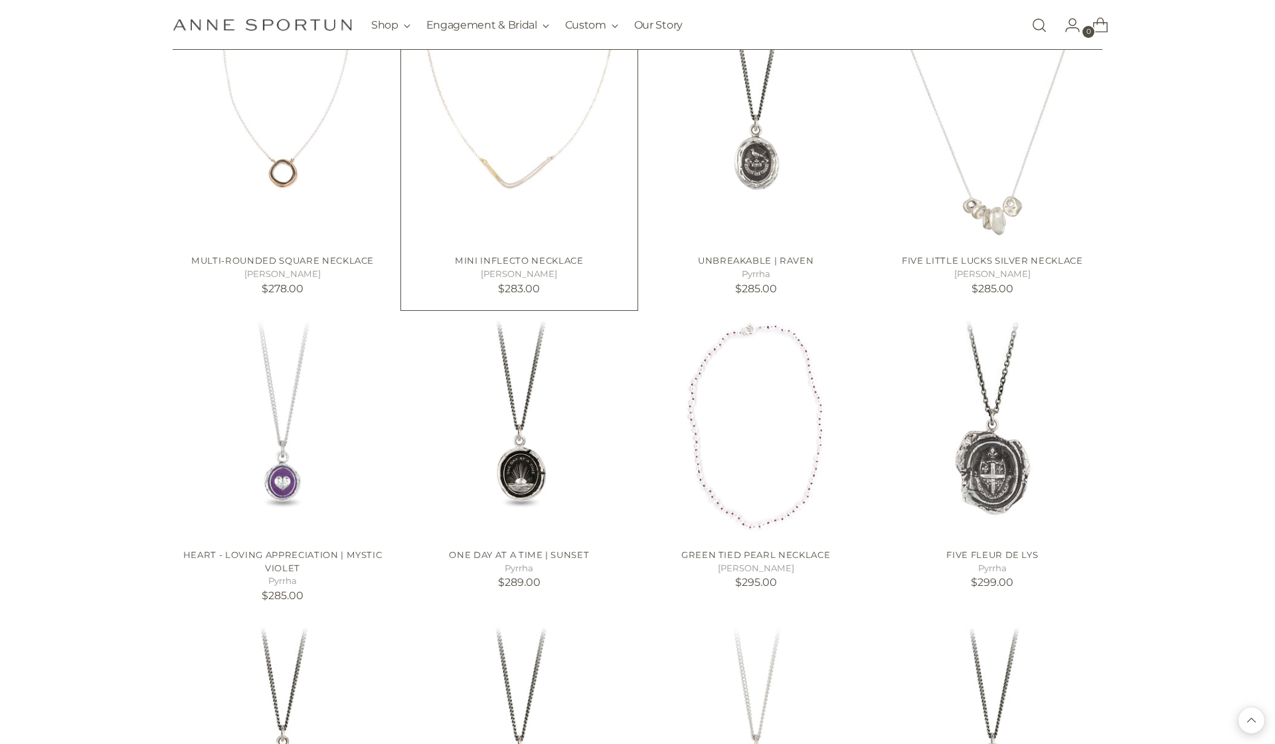
scroll to position [3508, 0]
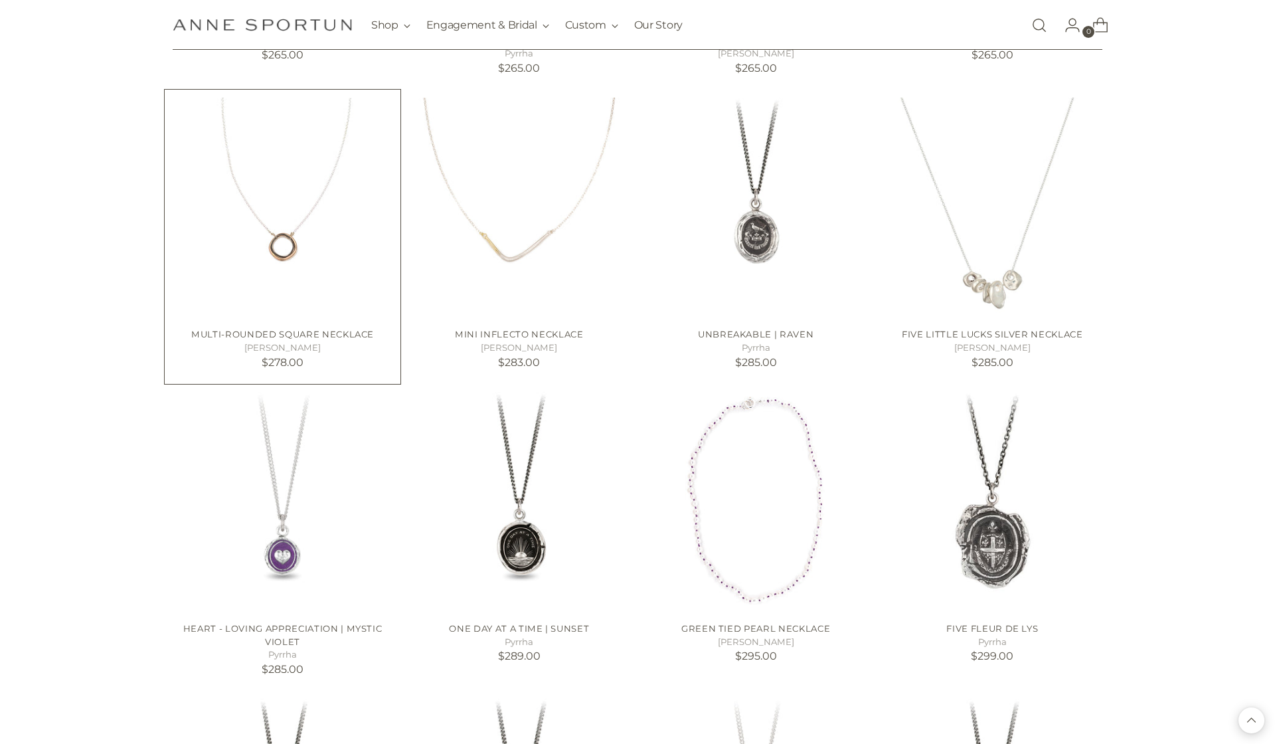
click at [0, 0] on img "Multi-rounded Square Necklace" at bounding box center [0, 0] width 0 height 0
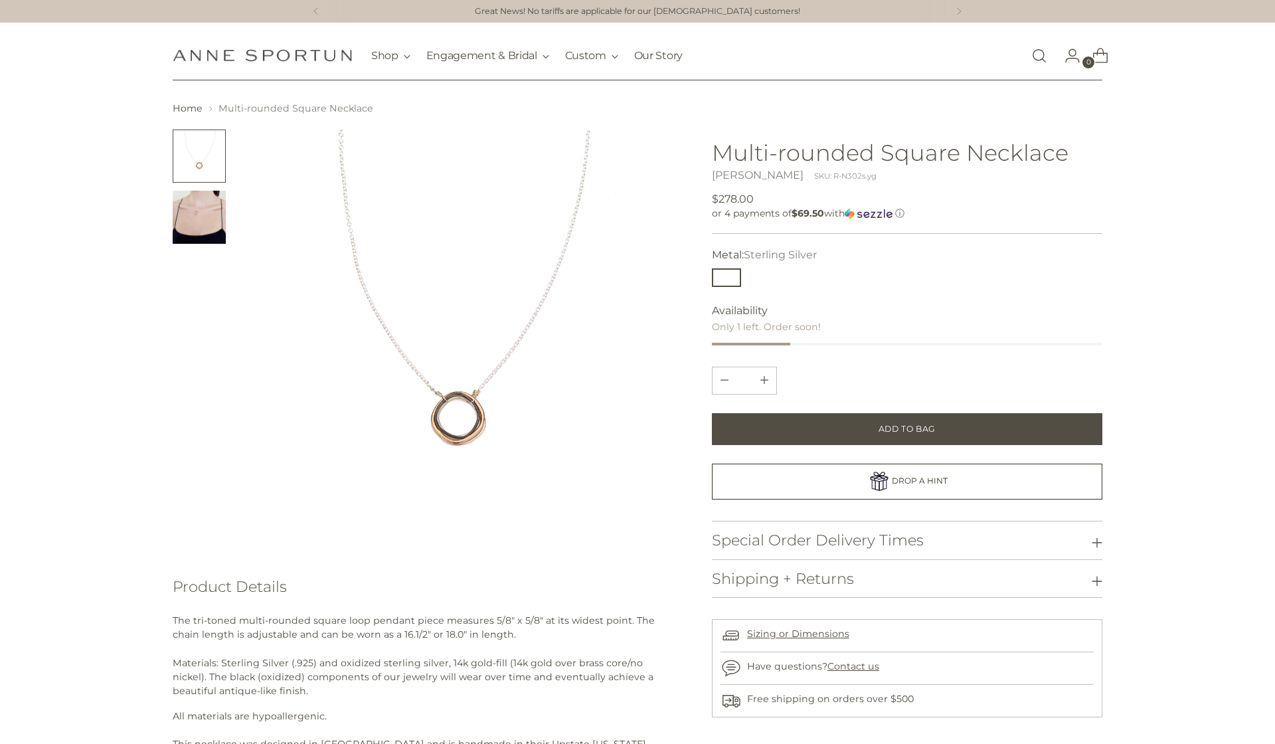
click at [455, 415] on img at bounding box center [457, 342] width 426 height 426
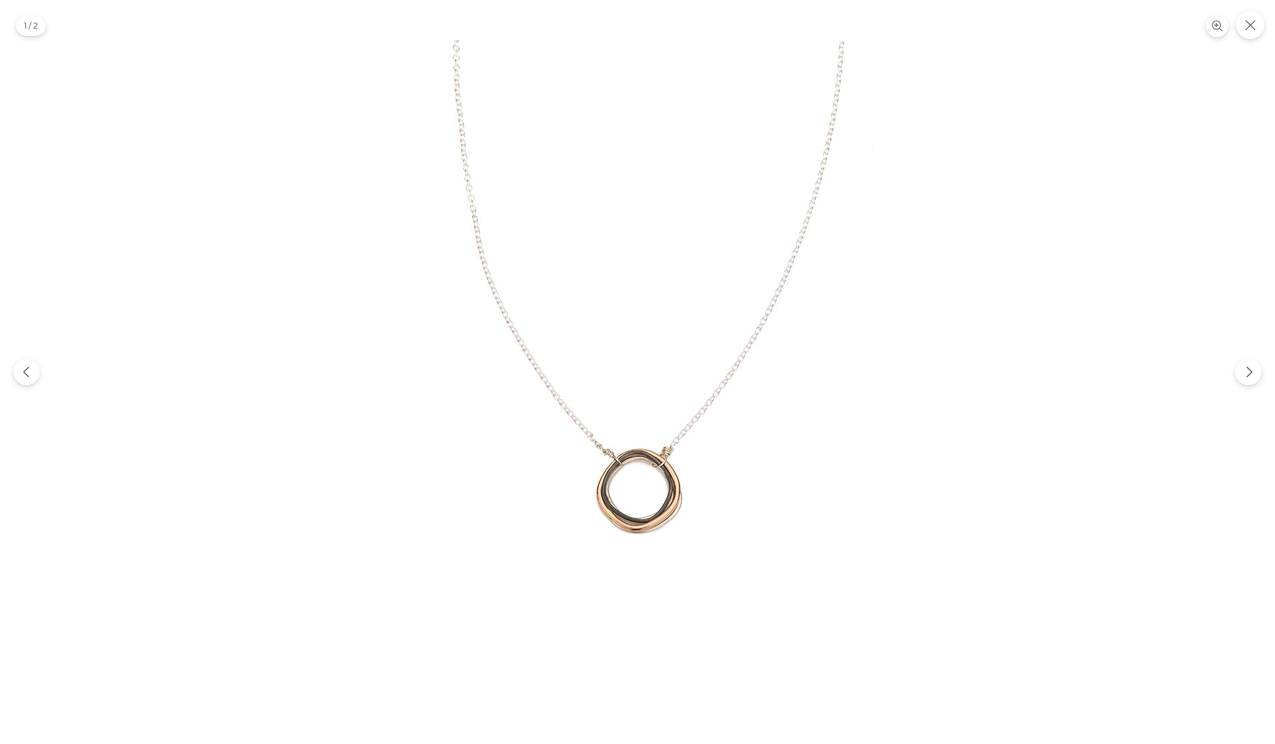
click at [645, 482] on img at bounding box center [637, 372] width 664 height 664
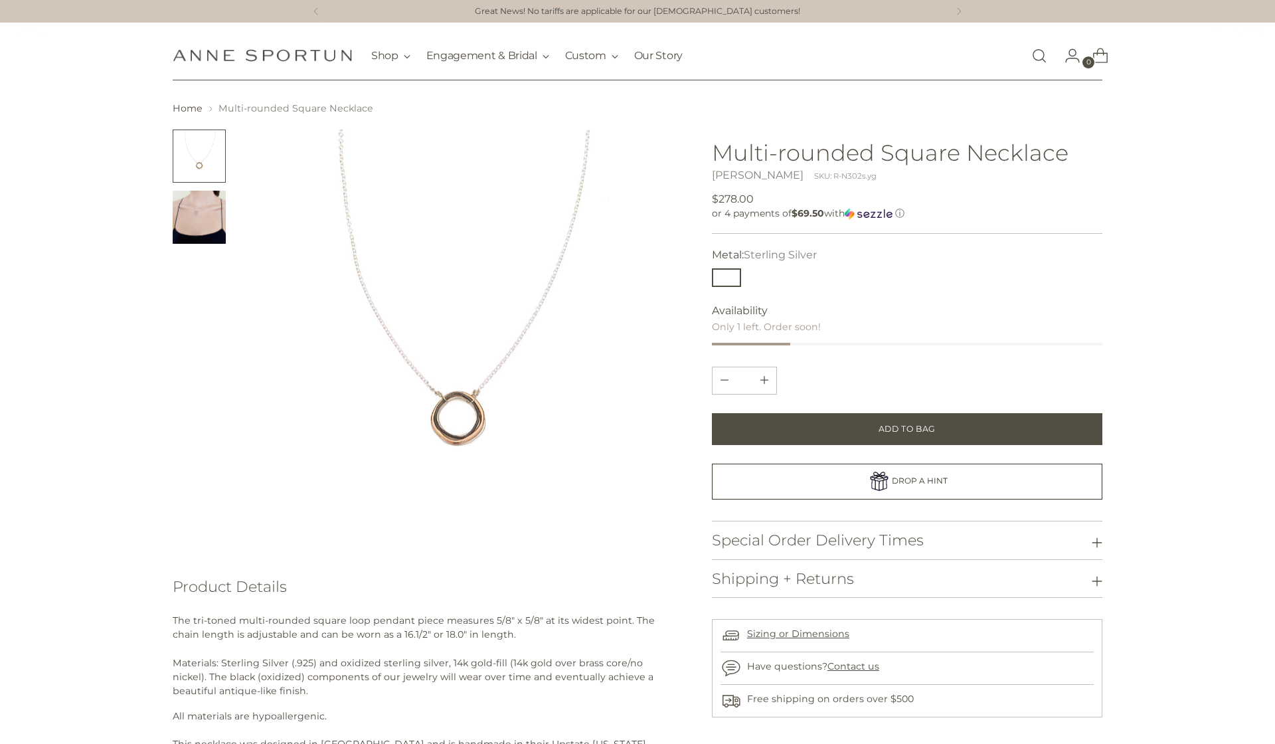
click at [645, 482] on img at bounding box center [457, 342] width 426 height 426
click at [448, 396] on img at bounding box center [457, 342] width 426 height 426
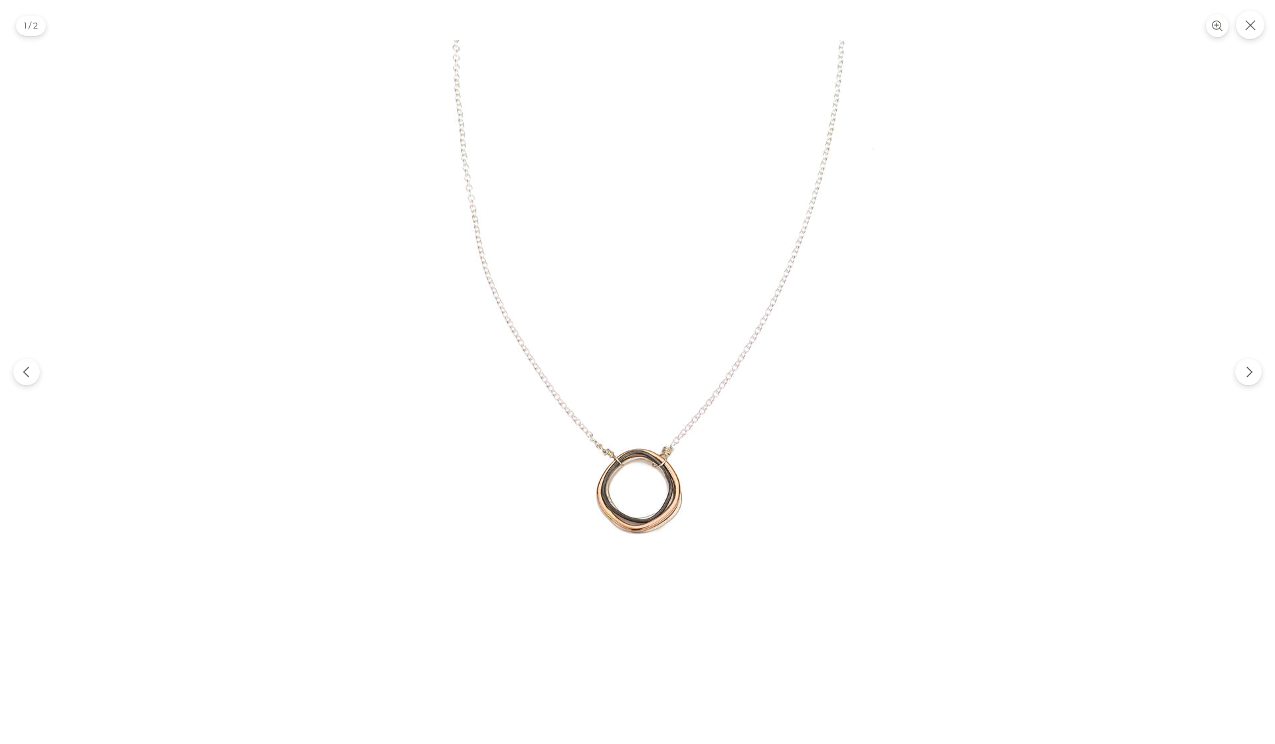
click at [669, 463] on img at bounding box center [637, 372] width 664 height 664
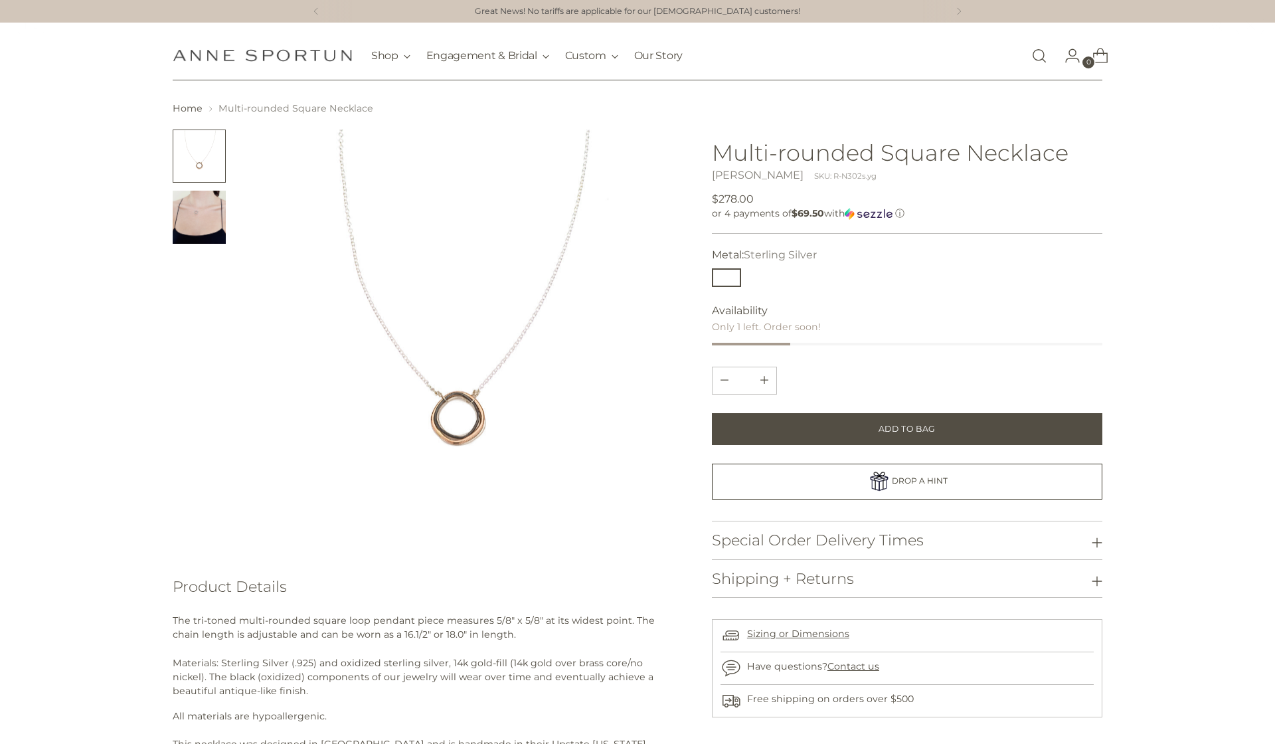
click at [669, 463] on img at bounding box center [457, 342] width 426 height 426
click at [481, 400] on img at bounding box center [457, 342] width 426 height 426
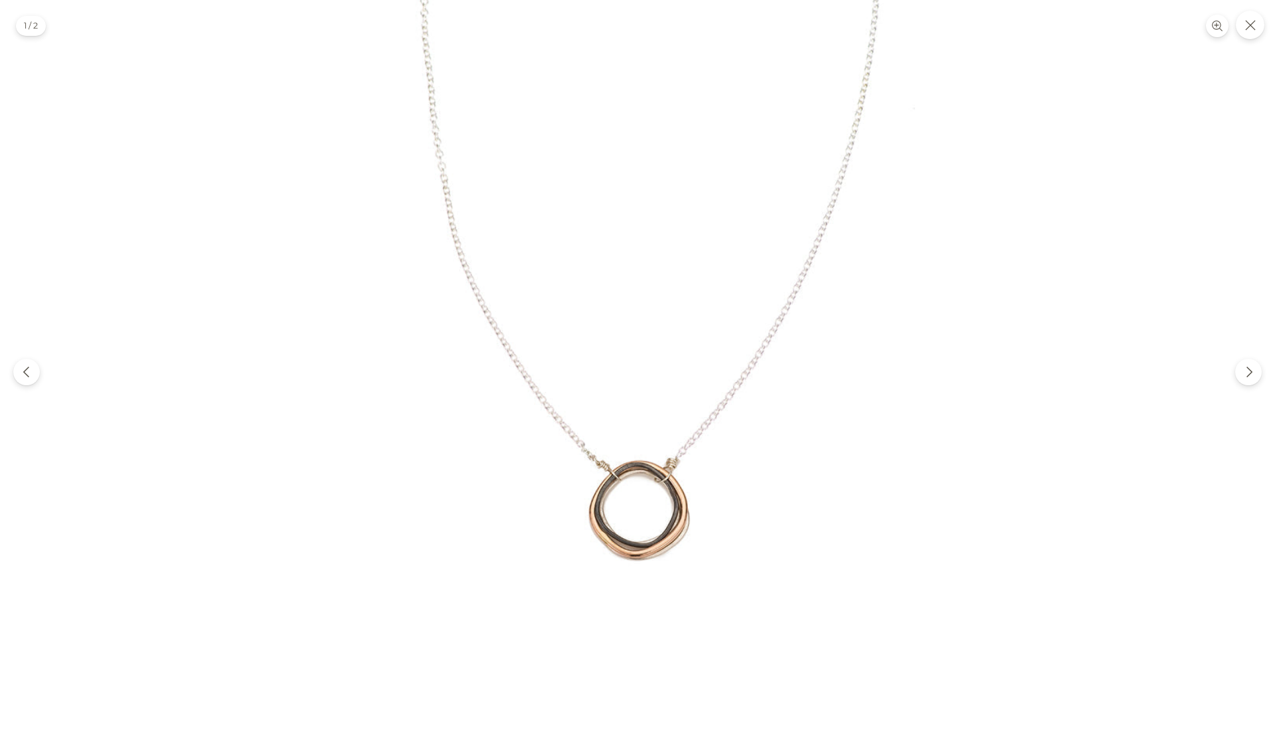
click at [524, 466] on img at bounding box center [637, 370] width 780 height 780
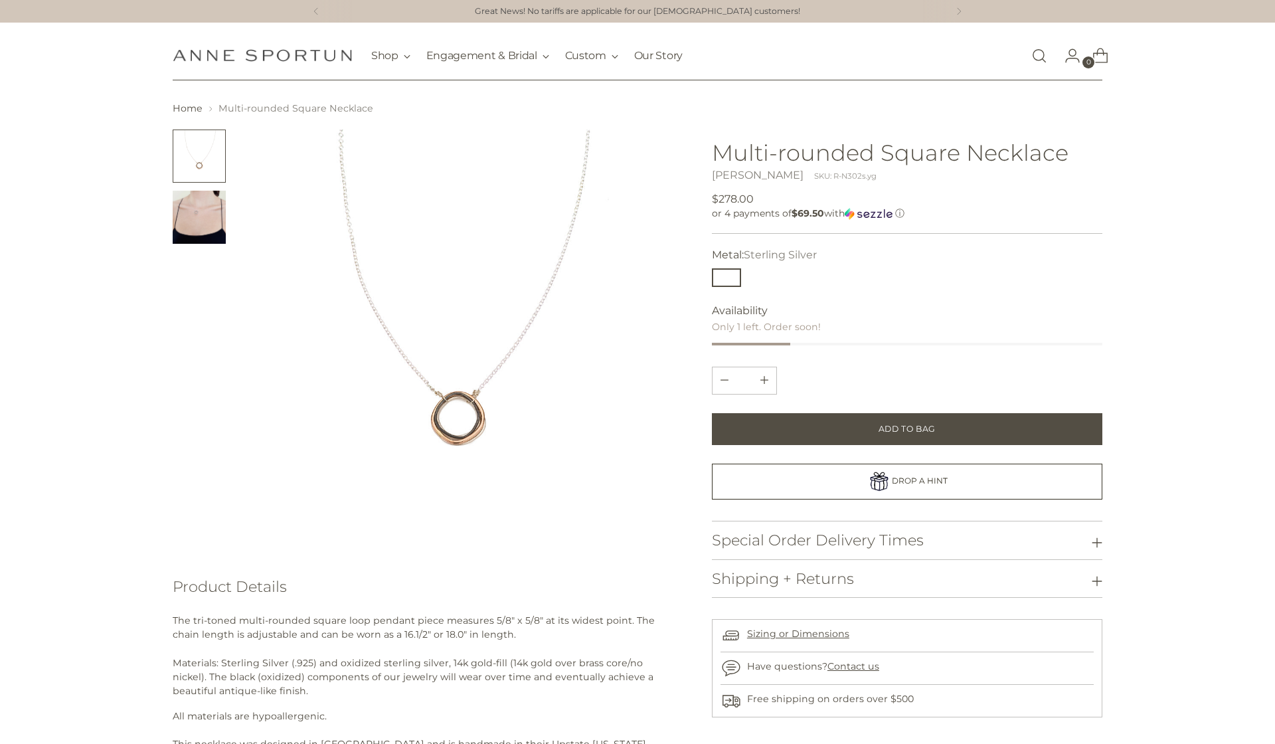
click at [204, 219] on img "Change image to image 2" at bounding box center [199, 217] width 53 height 53
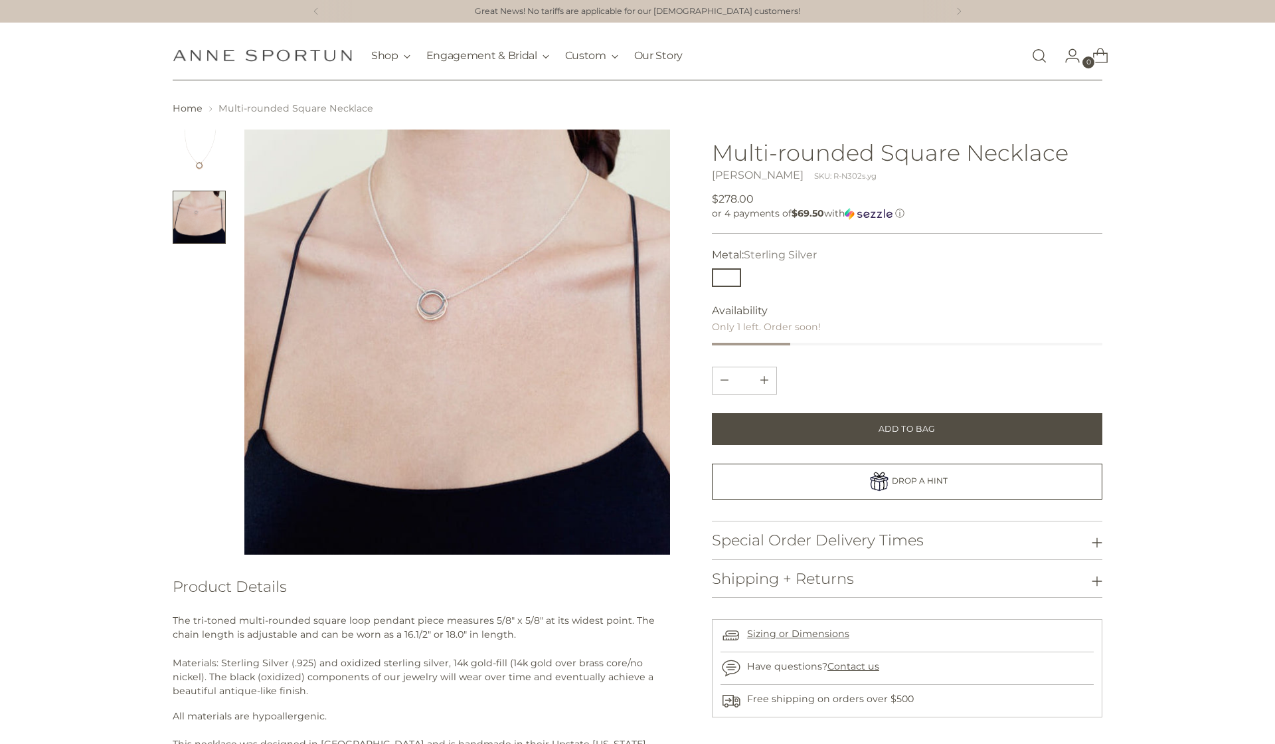
click at [198, 133] on img "Change image to image 1" at bounding box center [199, 155] width 53 height 53
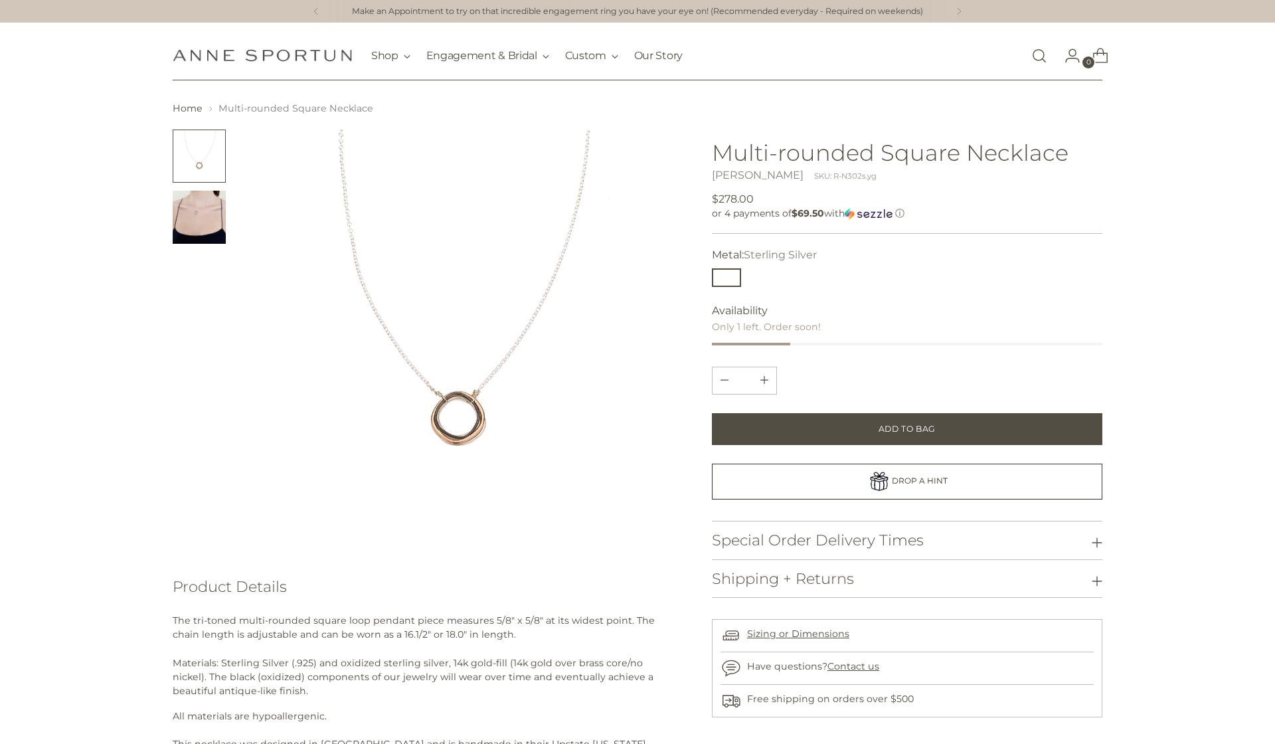
click at [194, 232] on img "Change image to image 2" at bounding box center [199, 217] width 53 height 53
click at [194, 232] on button "Change image to image 2" at bounding box center [199, 217] width 53 height 53
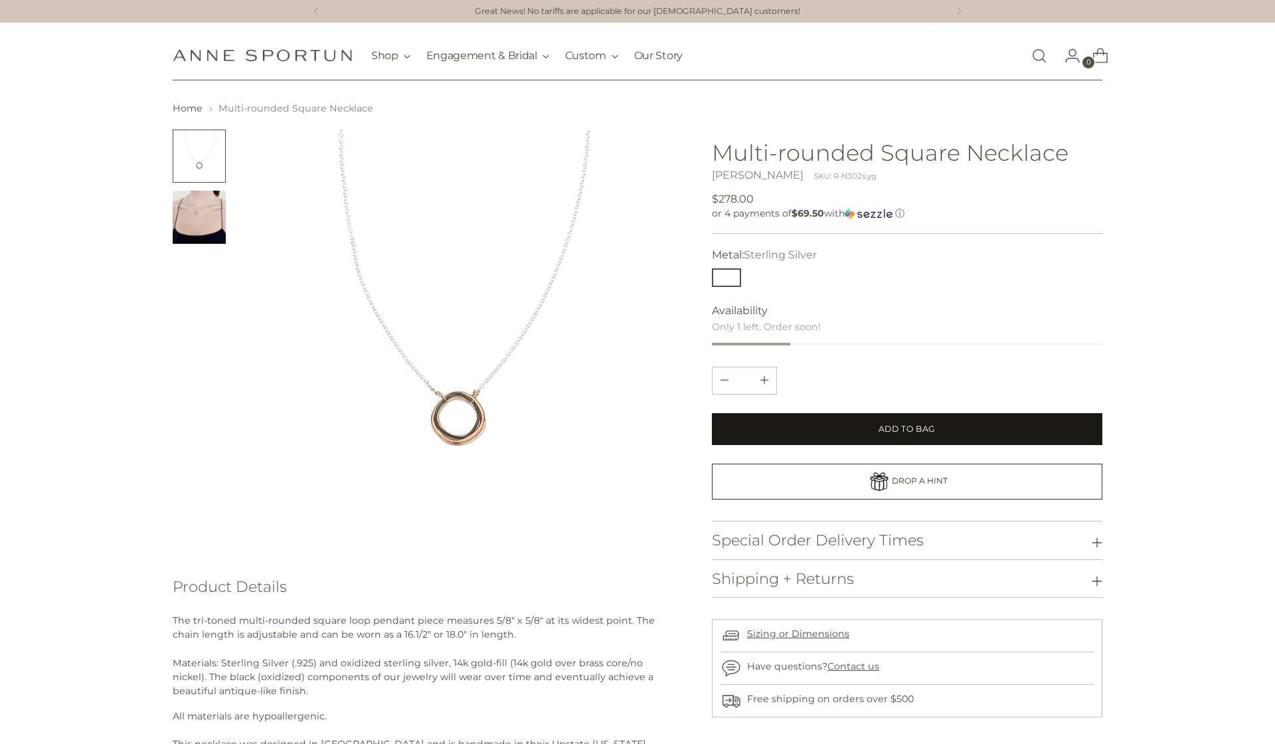
click at [738, 420] on button "Add to Bag" at bounding box center [907, 429] width 390 height 32
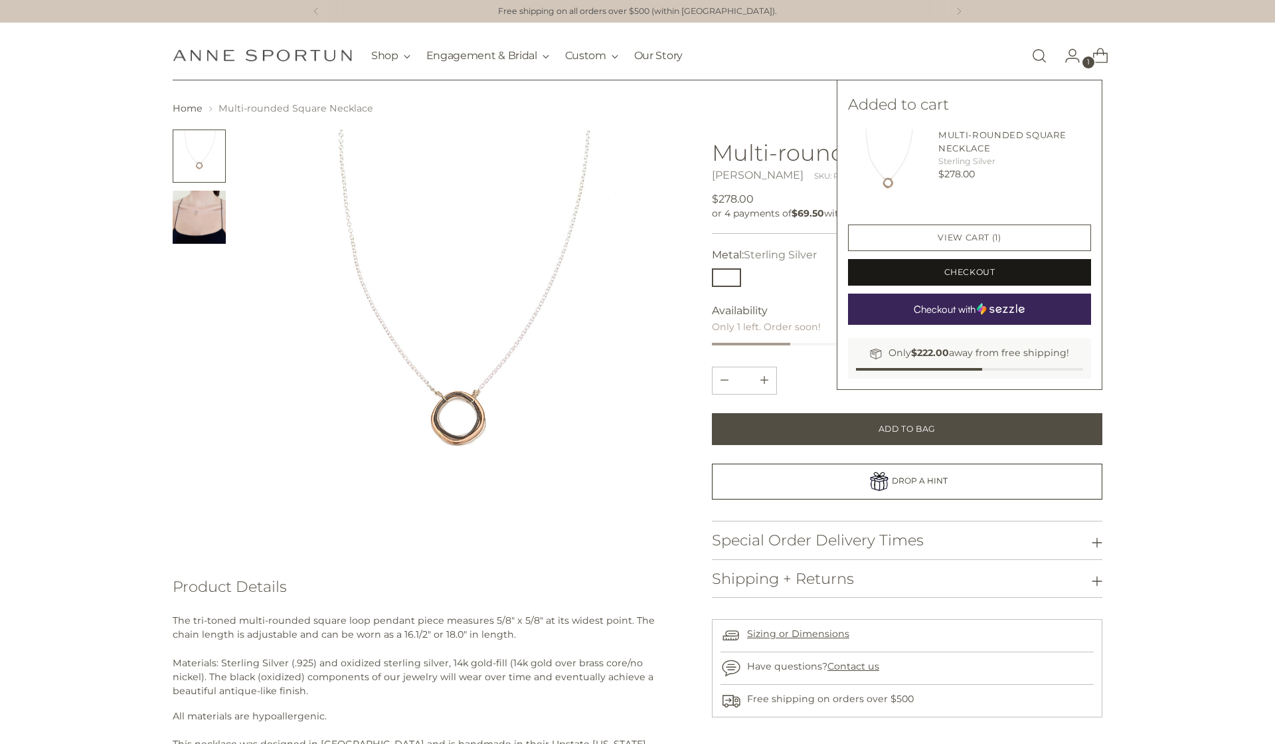
click at [908, 276] on button "Checkout" at bounding box center [969, 272] width 243 height 27
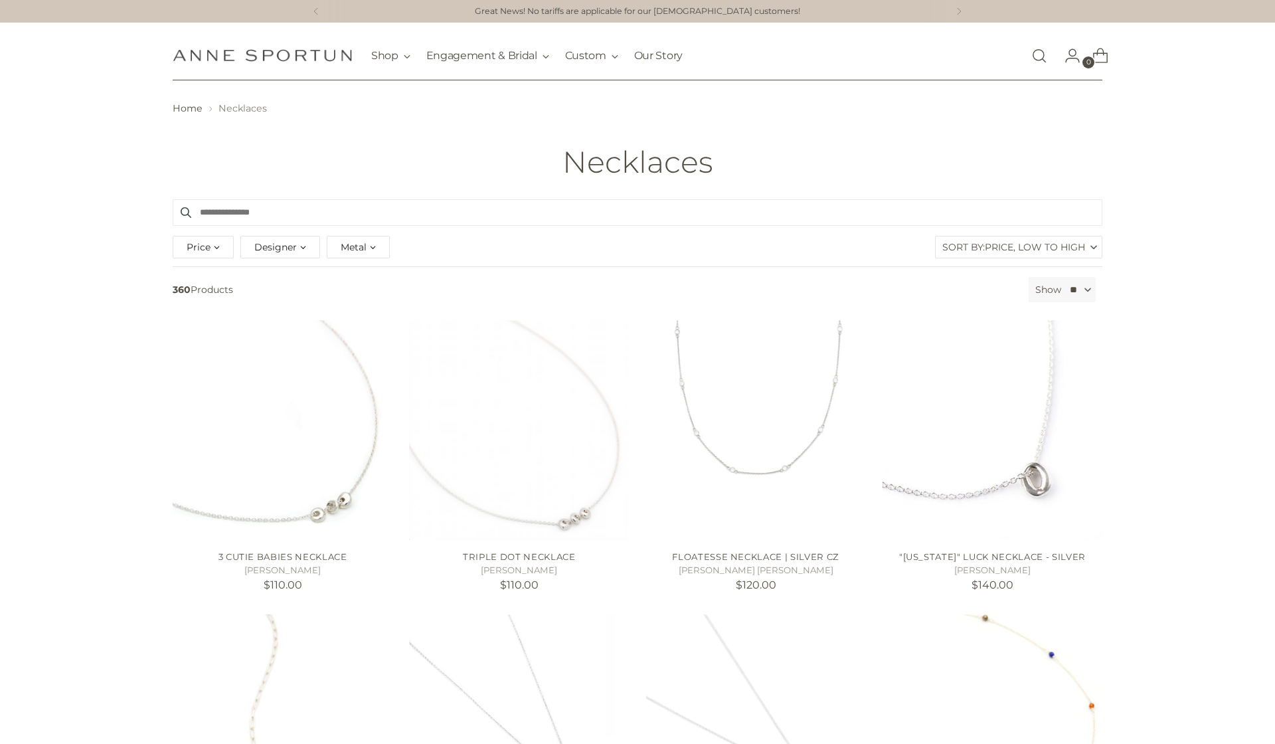
scroll to position [3508, 0]
